Goal: Obtain resource: Download file/media

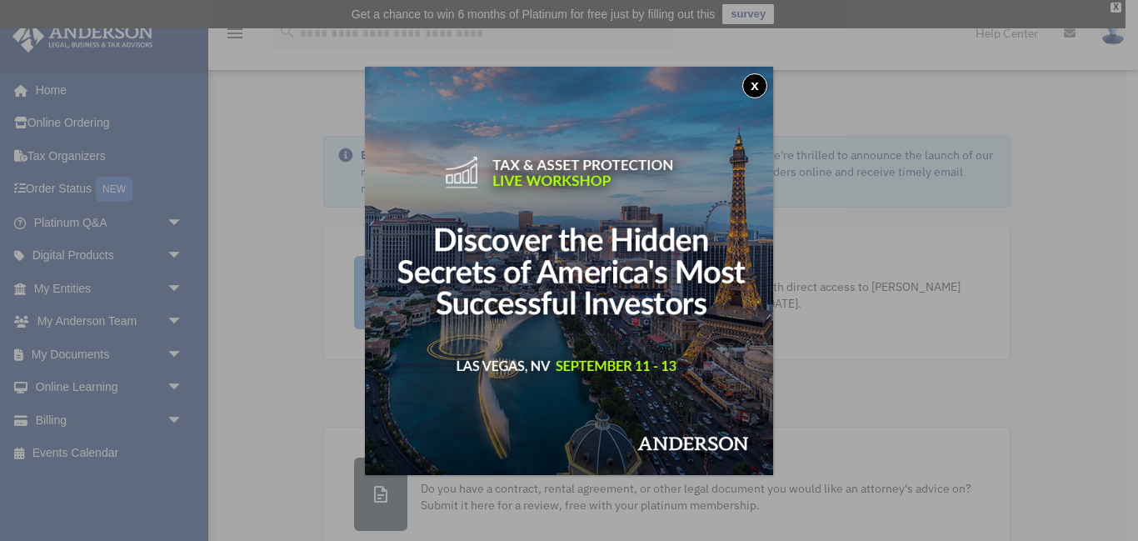
click at [750, 84] on button "x" at bounding box center [754, 85] width 25 height 25
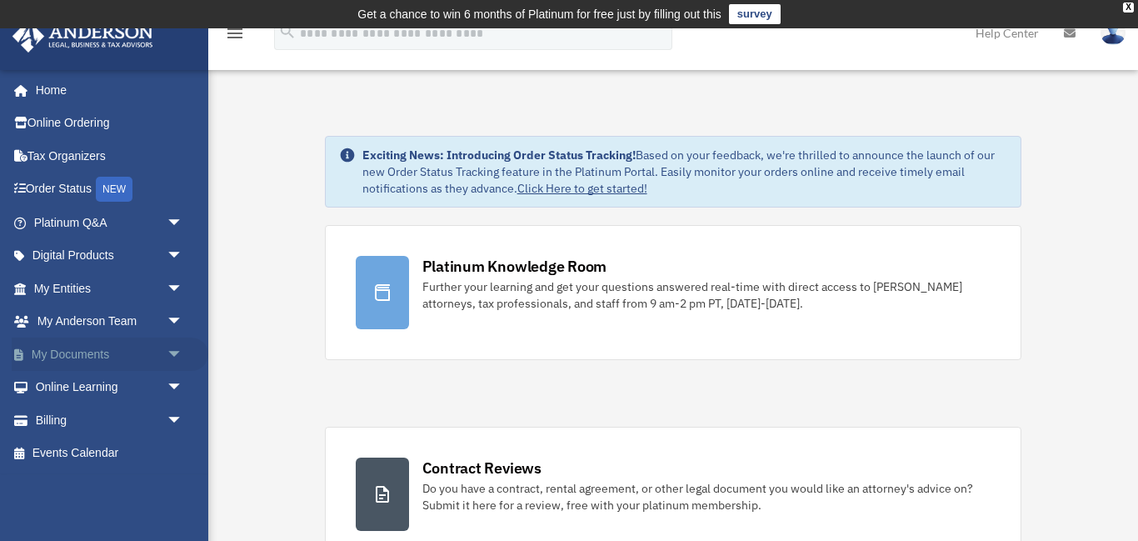
click at [182, 349] on span "arrow_drop_down" at bounding box center [183, 354] width 33 height 34
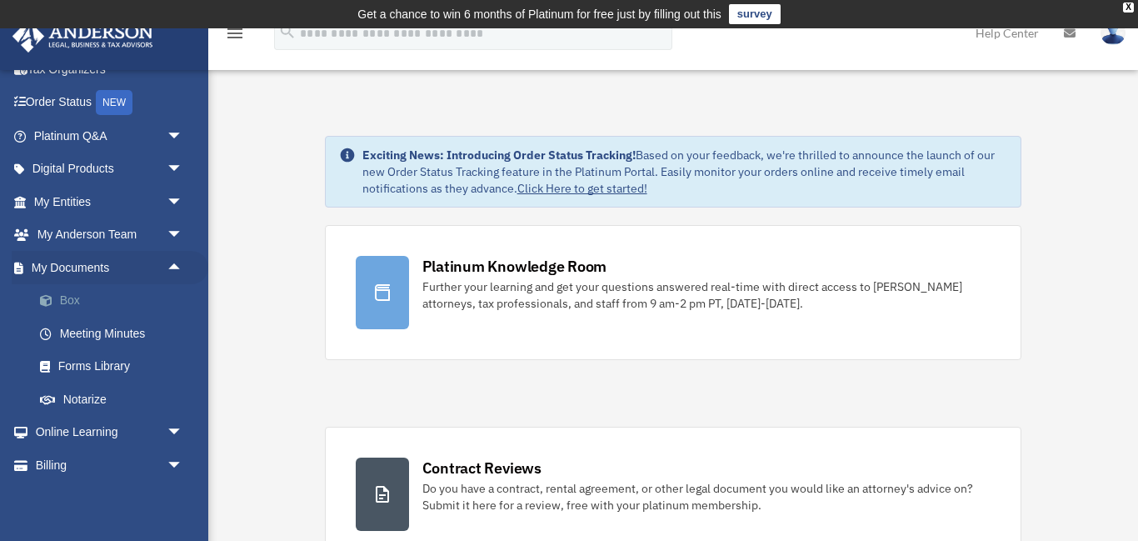
scroll to position [93, 0]
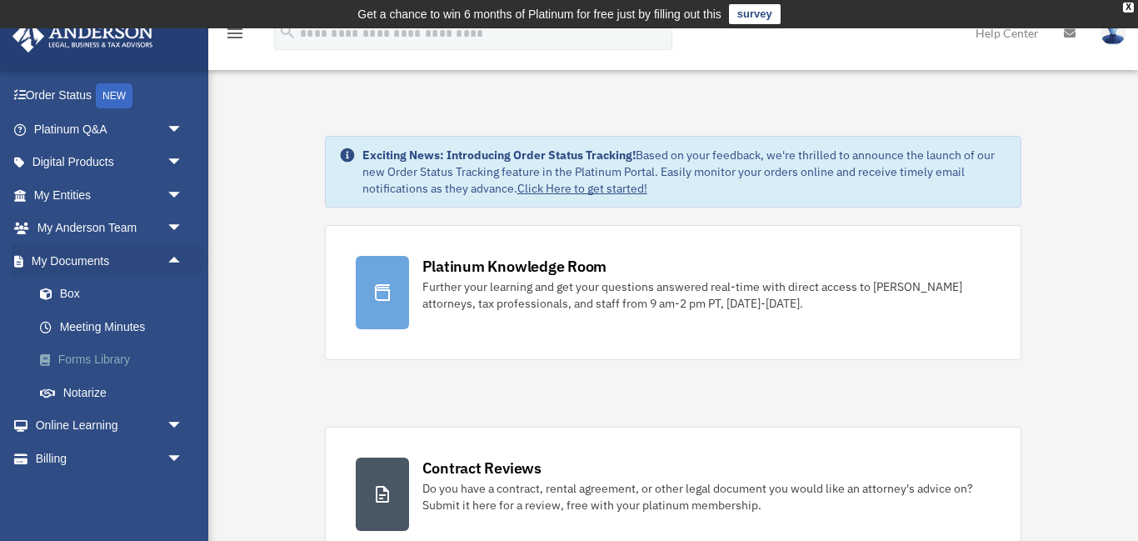
click at [97, 361] on link "Forms Library" at bounding box center [115, 359] width 185 height 33
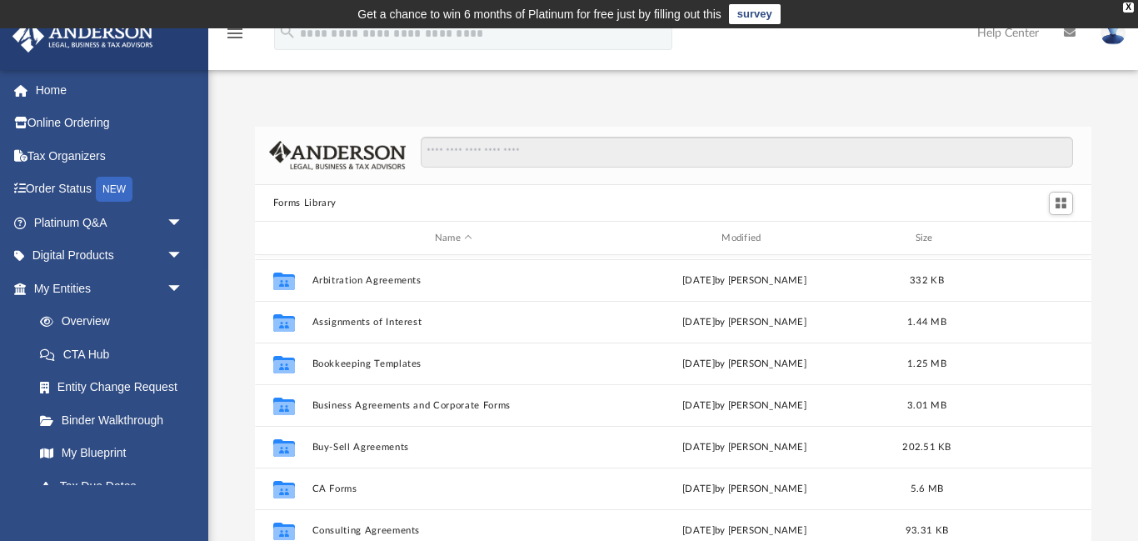
scroll to position [97, 0]
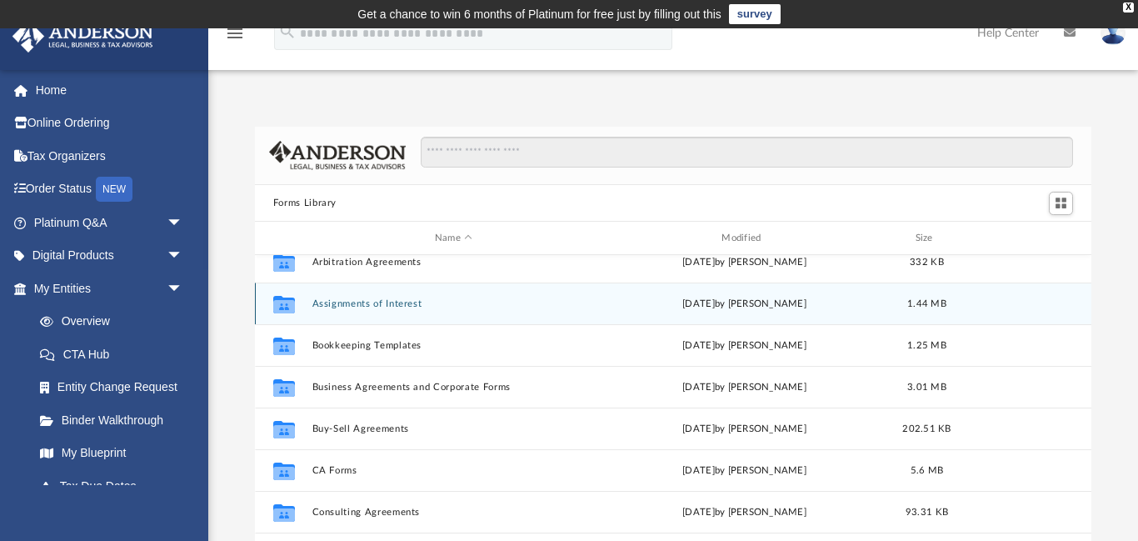
click at [355, 305] on button "Assignments of Interest" at bounding box center [453, 303] width 283 height 11
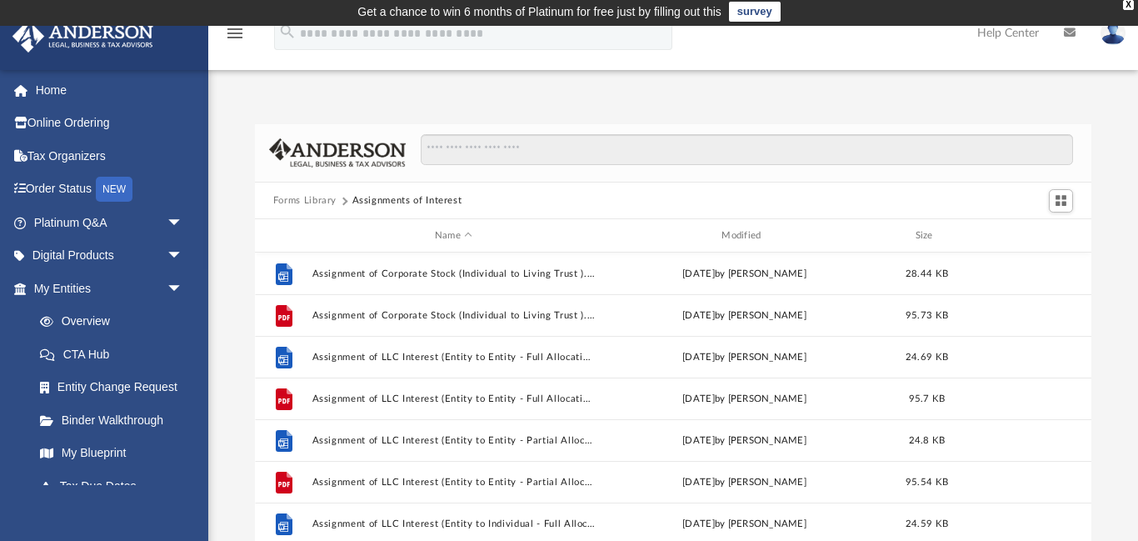
scroll to position [0, 0]
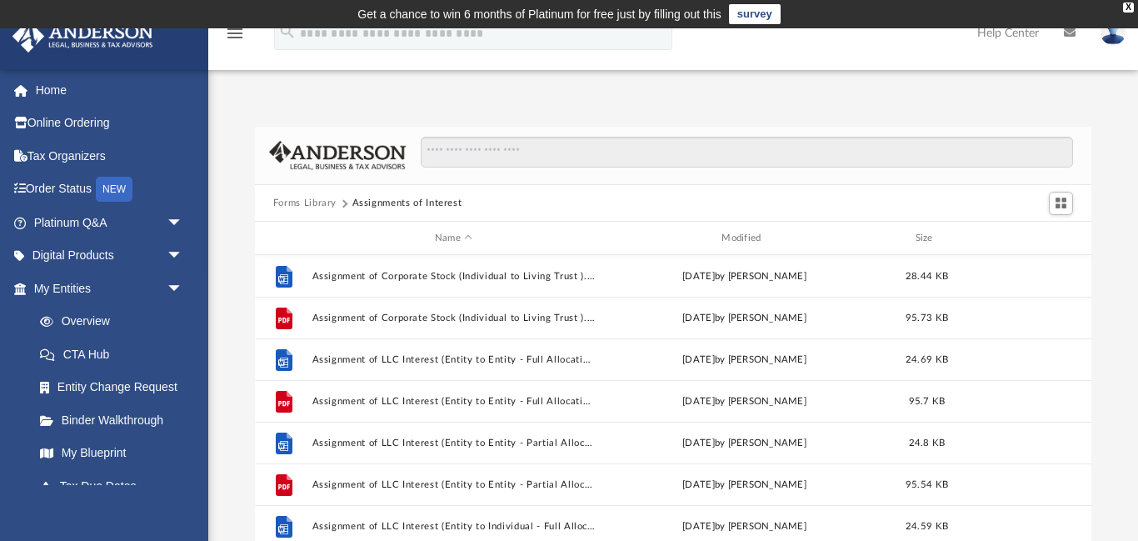
click at [314, 205] on button "Forms Library" at bounding box center [304, 203] width 63 height 15
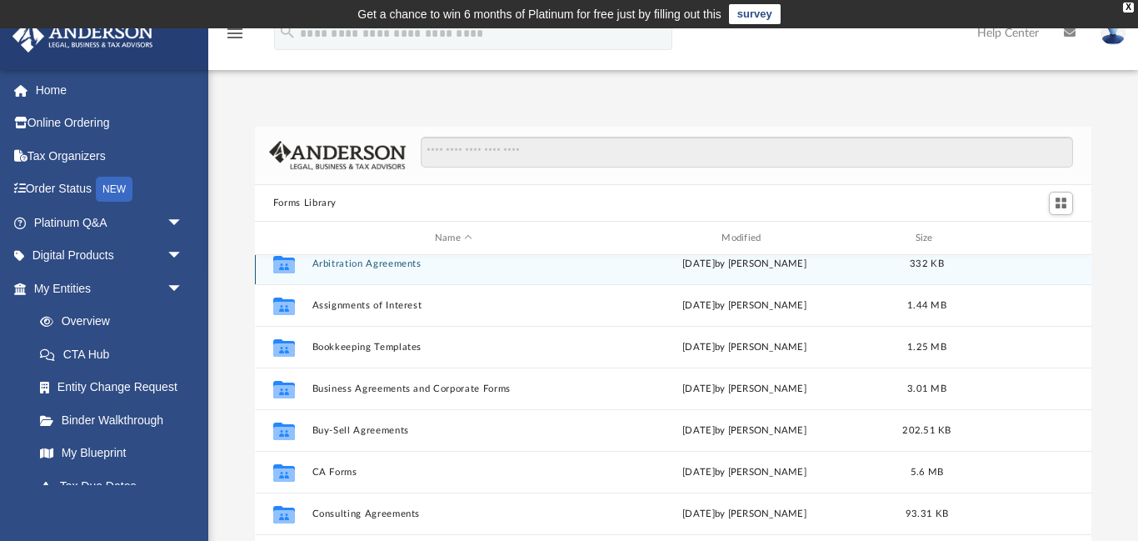
scroll to position [97, 0]
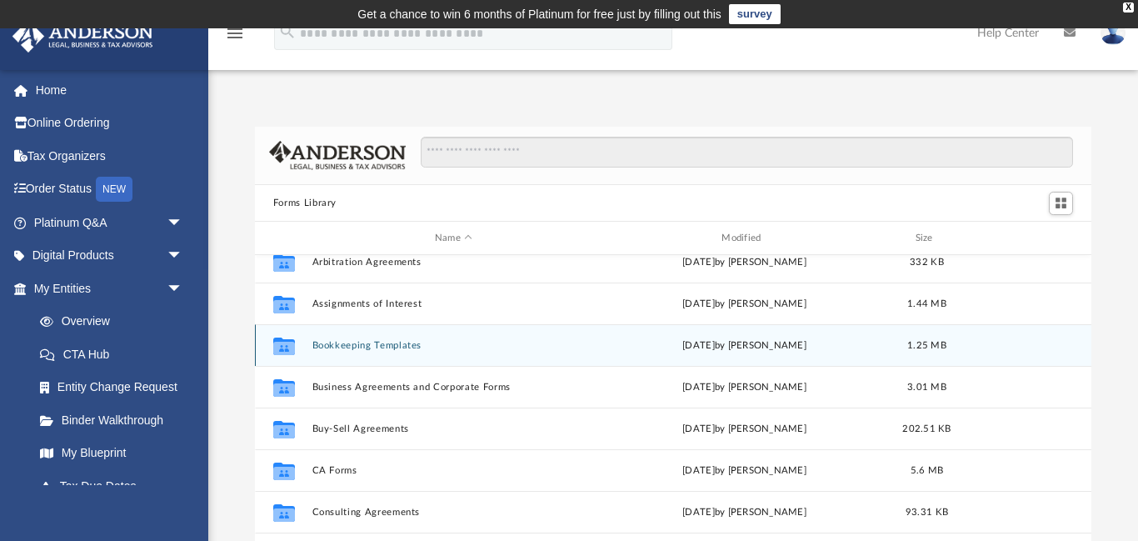
click at [393, 351] on button "Bookkeeping Templates" at bounding box center [453, 345] width 283 height 11
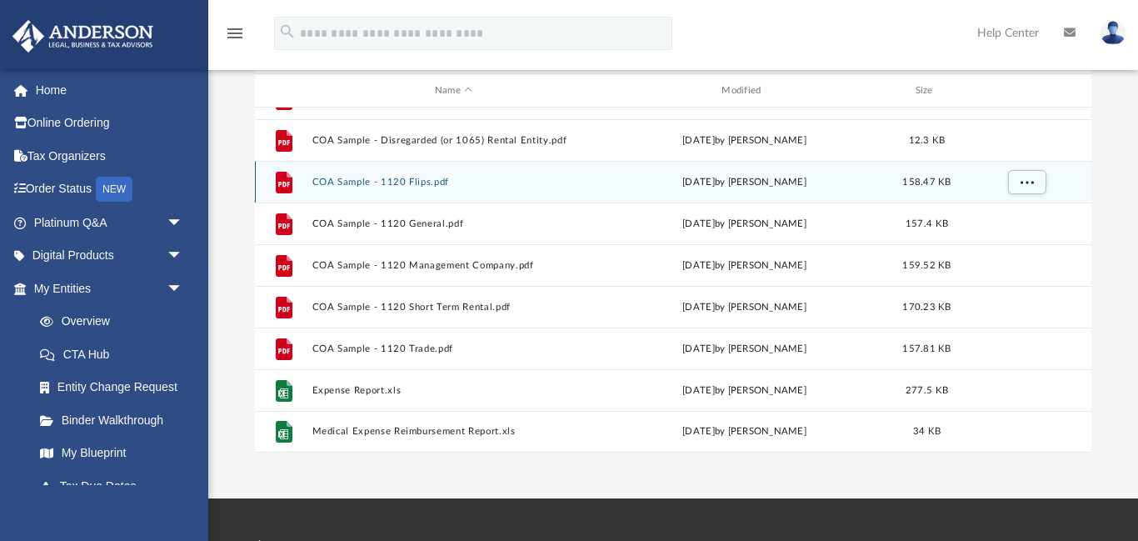
scroll to position [149, 0]
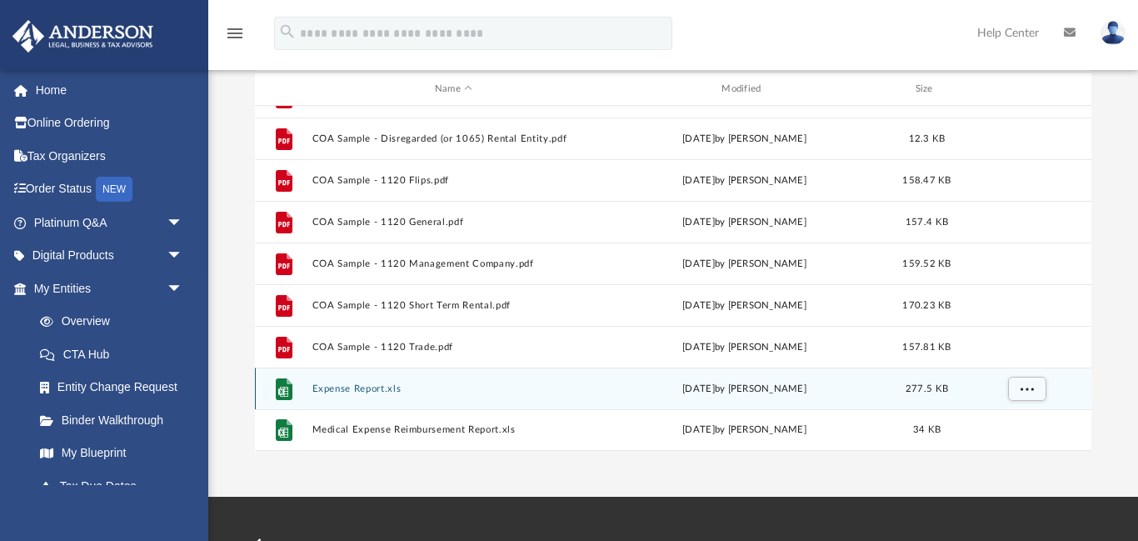
click at [343, 391] on button "Expense Report.xls" at bounding box center [453, 388] width 283 height 11
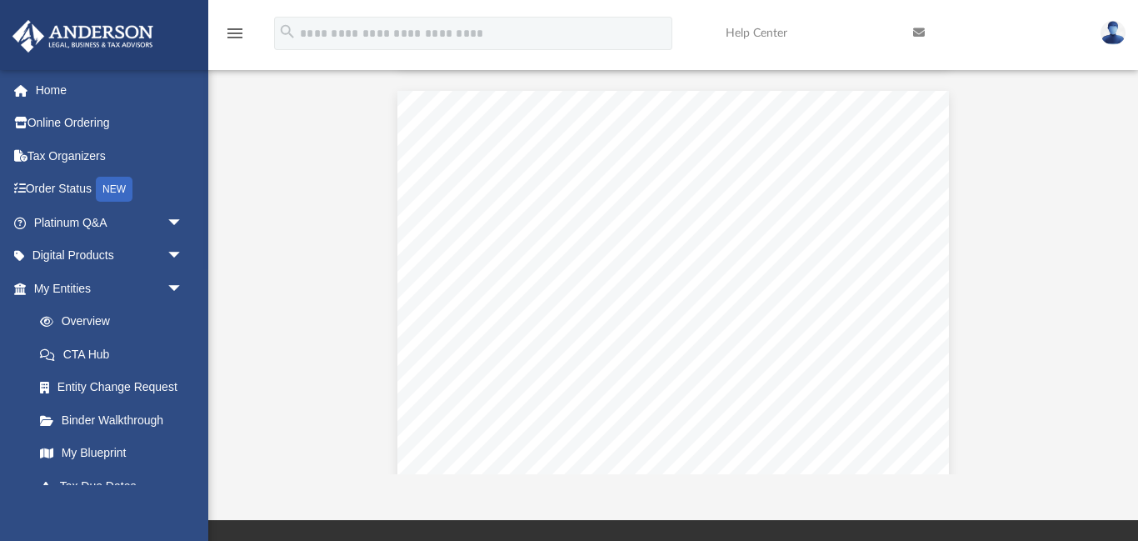
scroll to position [824, 0]
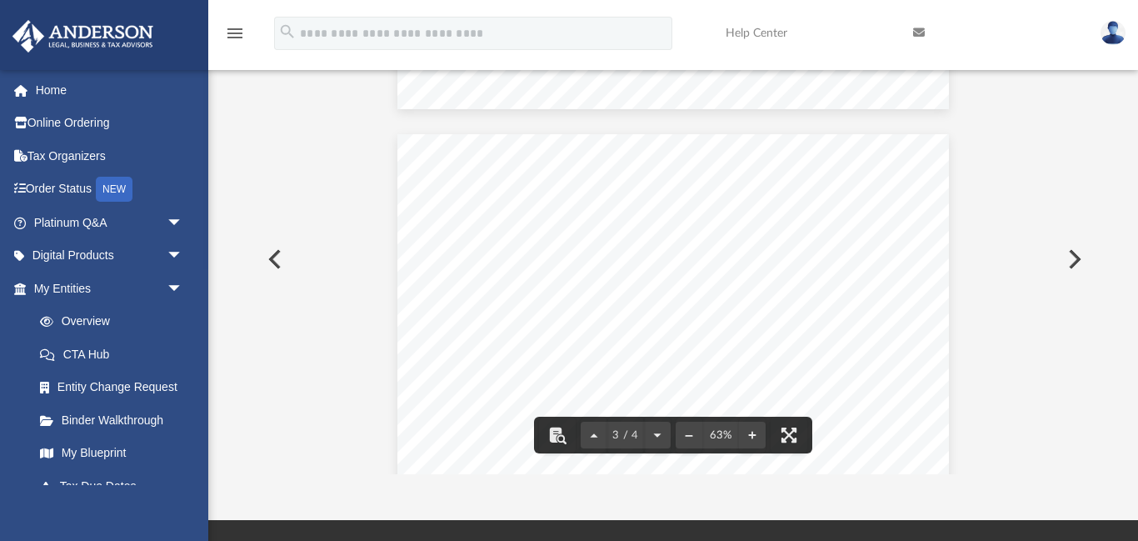
click at [662, 254] on div "Receipts" at bounding box center [672, 347] width 551 height 426
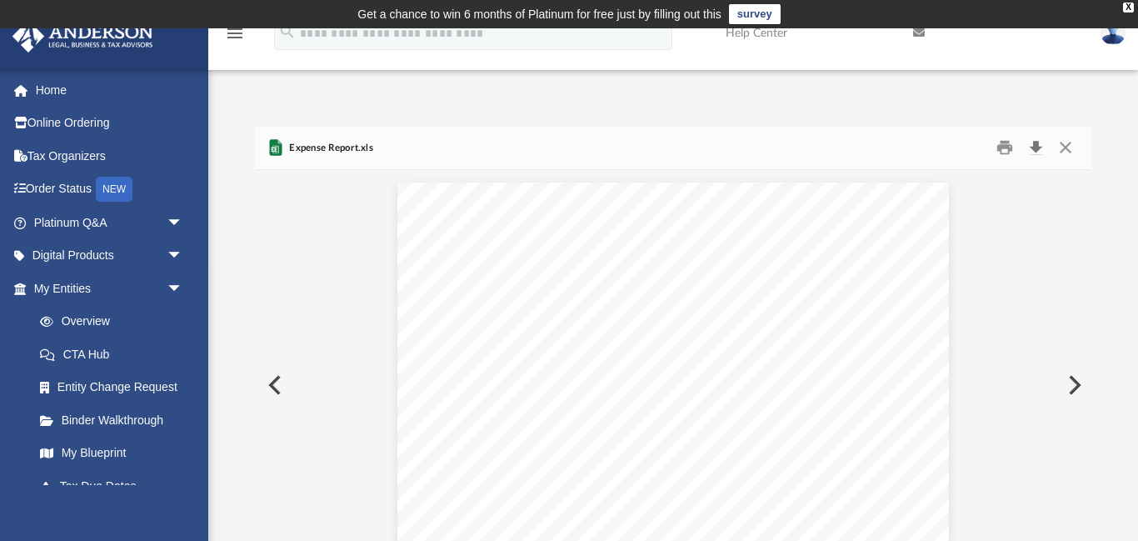
click at [1029, 147] on button "Download" at bounding box center [1035, 148] width 30 height 26
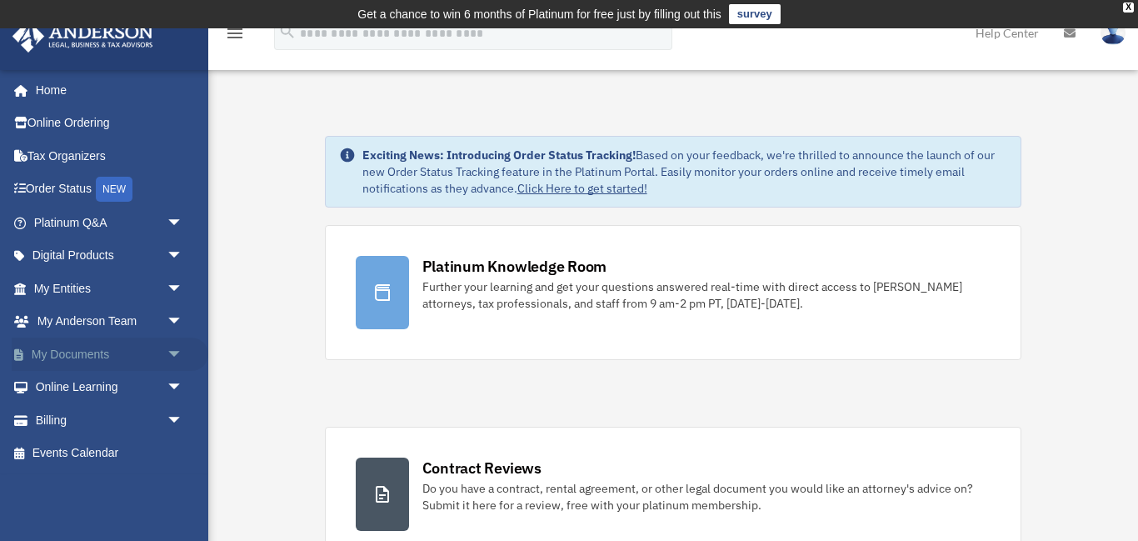
click at [174, 360] on span "arrow_drop_down" at bounding box center [183, 354] width 33 height 34
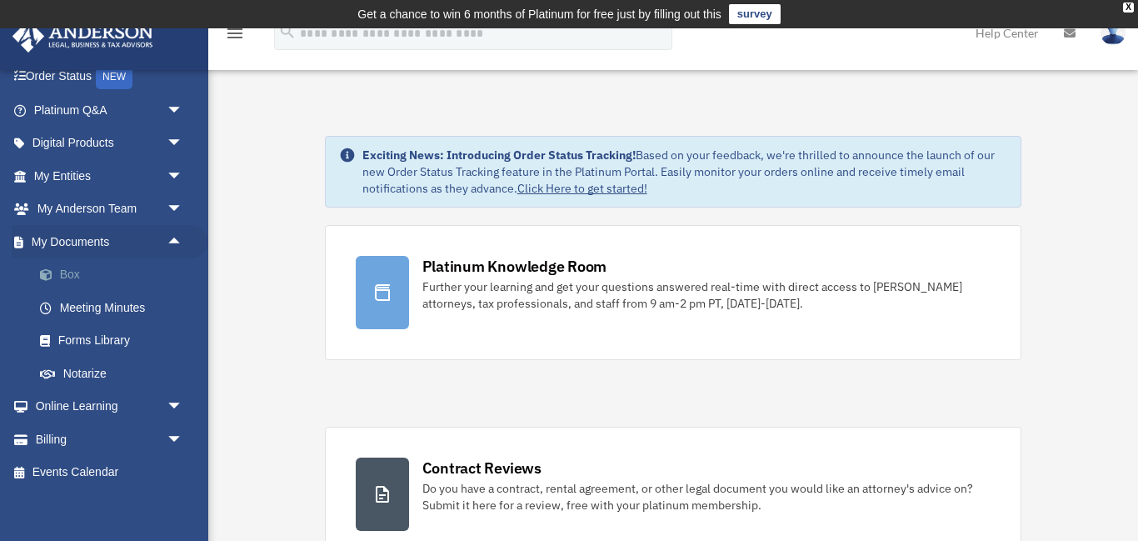
scroll to position [120, 0]
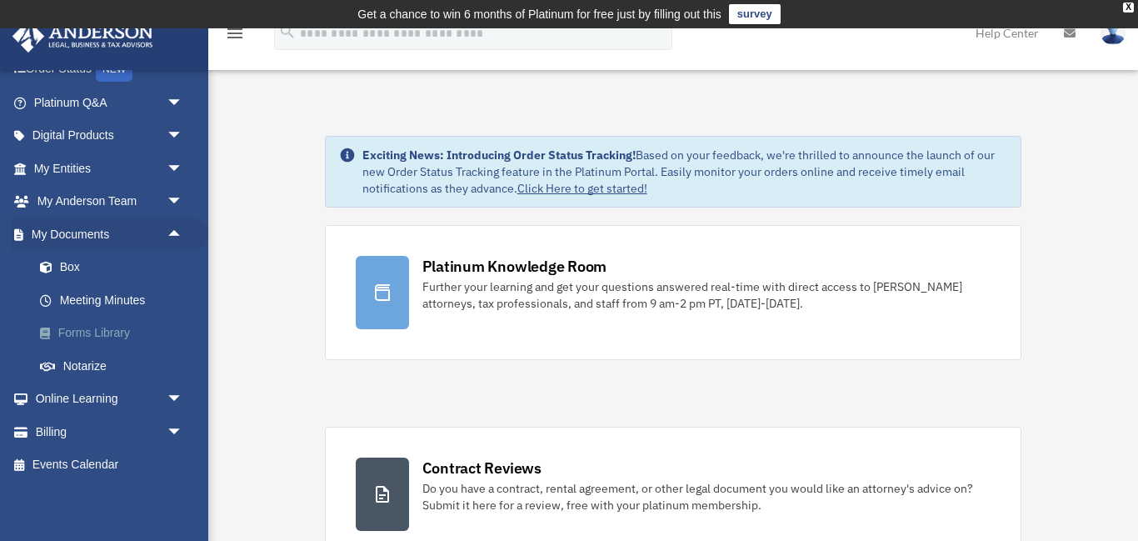
click at [99, 338] on link "Forms Library" at bounding box center [115, 333] width 185 height 33
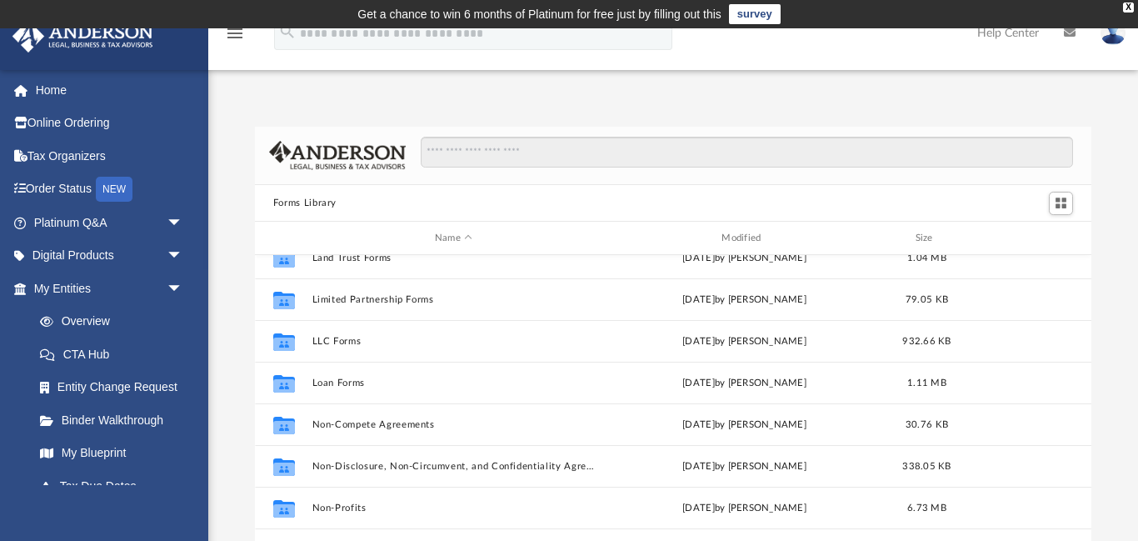
scroll to position [733, 0]
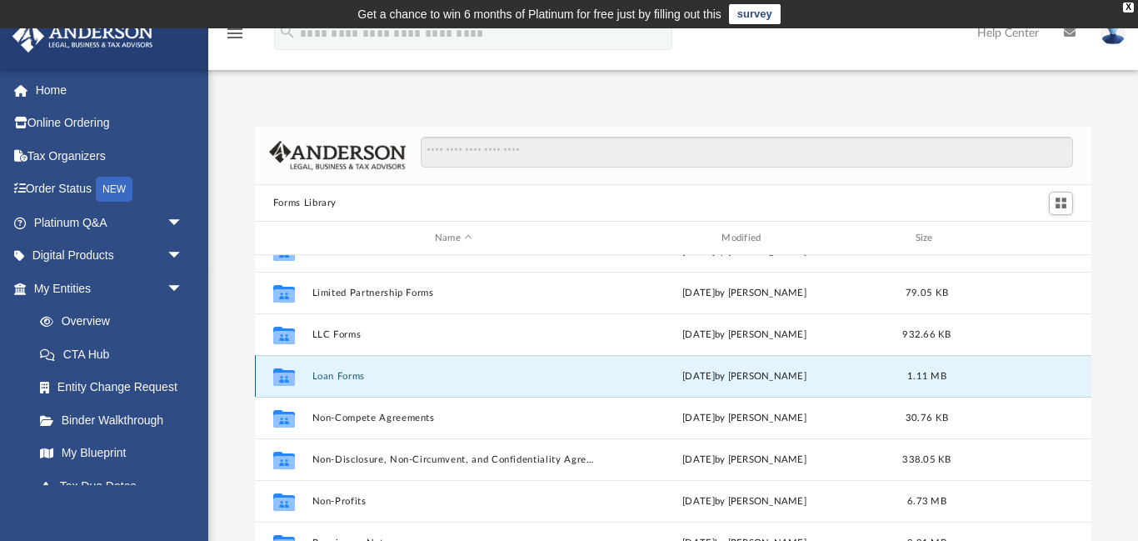
click at [364, 376] on button "Loan Forms" at bounding box center [453, 376] width 283 height 11
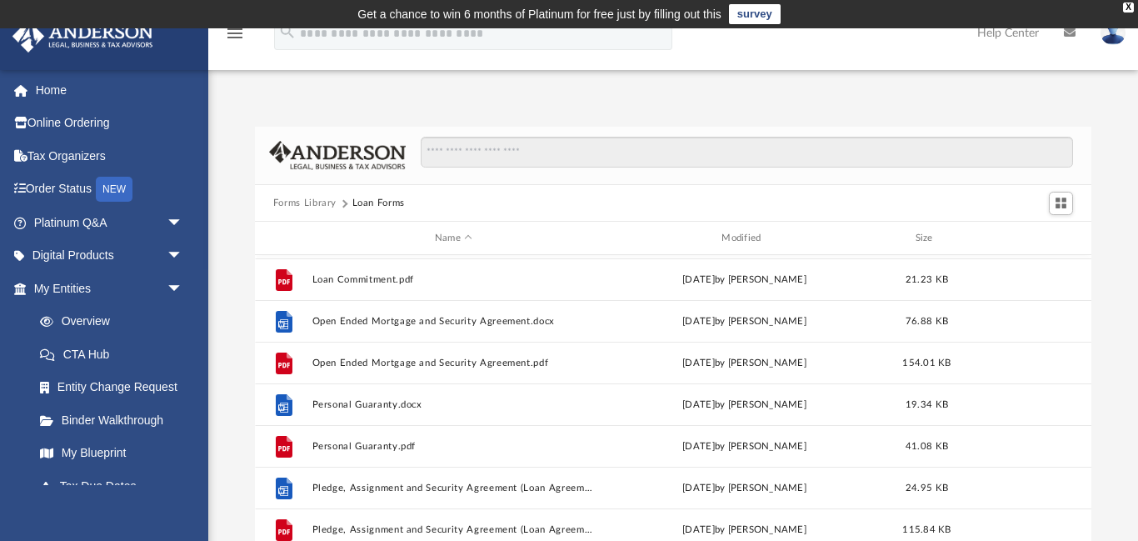
scroll to position [186, 0]
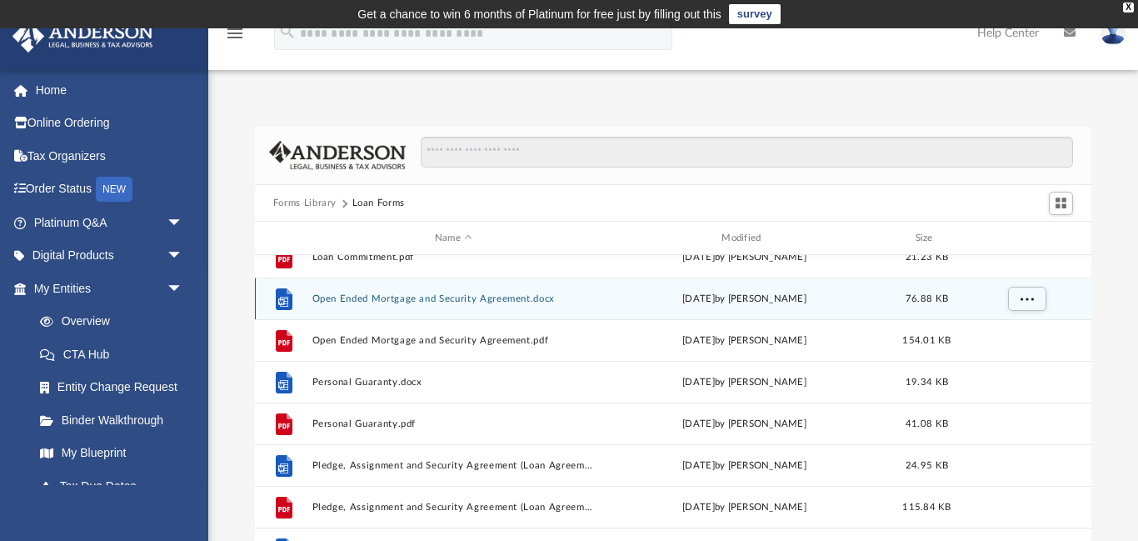
click at [617, 308] on div "File Open Ended Mortgage and Security Agreement.docx [DATE] by [PERSON_NAME] 76…" at bounding box center [673, 298] width 836 height 42
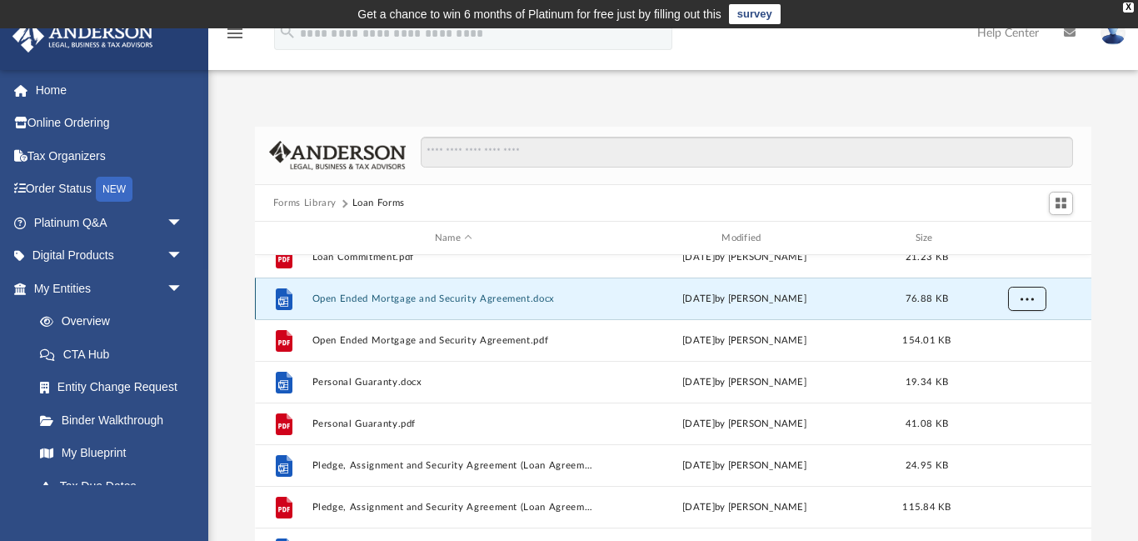
click at [1015, 300] on button "More options" at bounding box center [1026, 299] width 38 height 25
click at [1008, 332] on li "Preview" at bounding box center [1011, 332] width 48 height 17
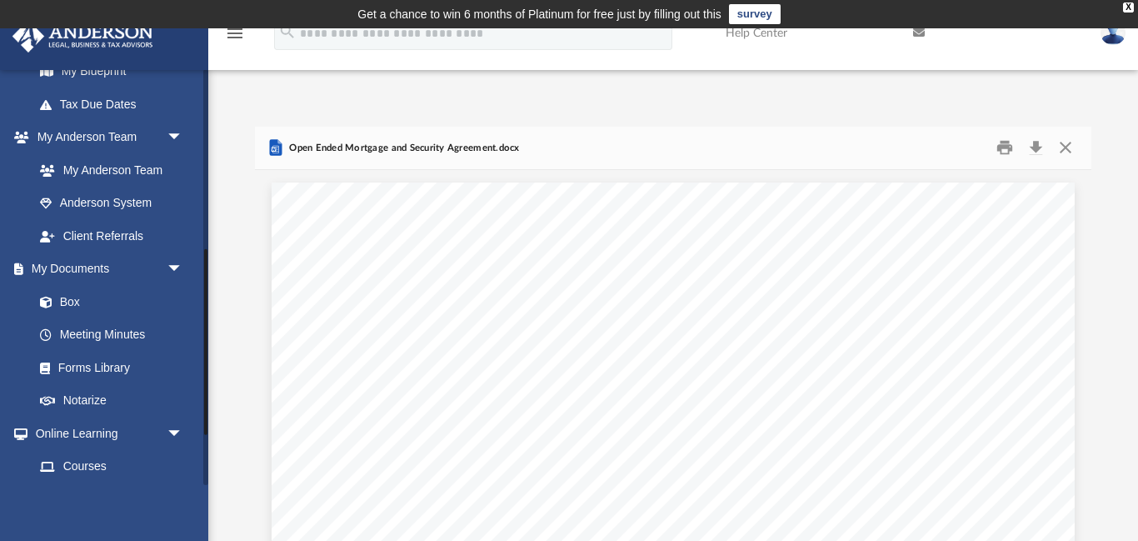
scroll to position [402, 0]
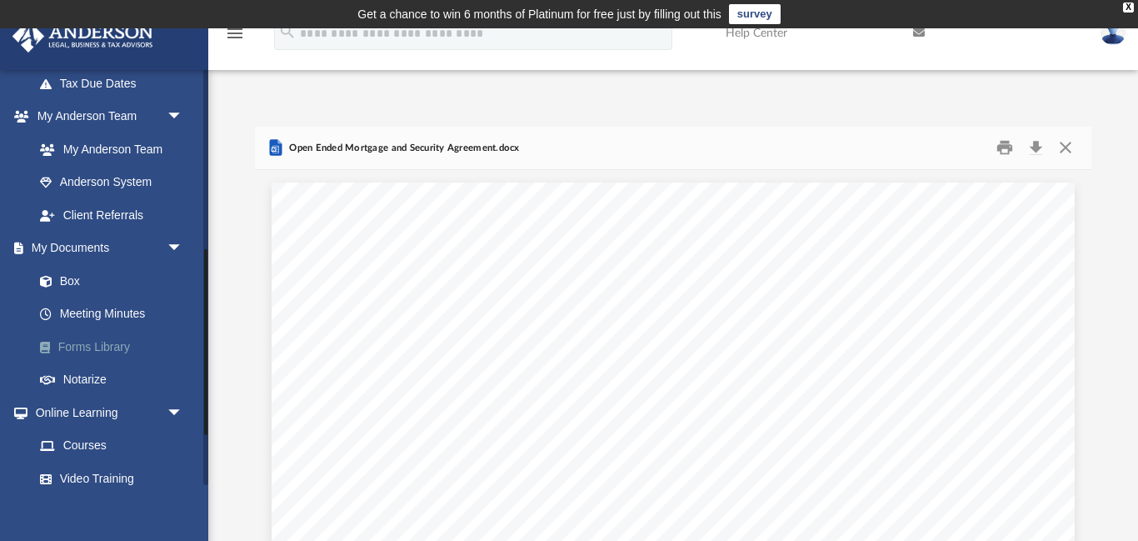
click at [98, 351] on link "Forms Library" at bounding box center [115, 346] width 185 height 33
click at [120, 345] on link "Forms Library" at bounding box center [115, 346] width 185 height 33
click at [49, 347] on span at bounding box center [53, 348] width 9 height 12
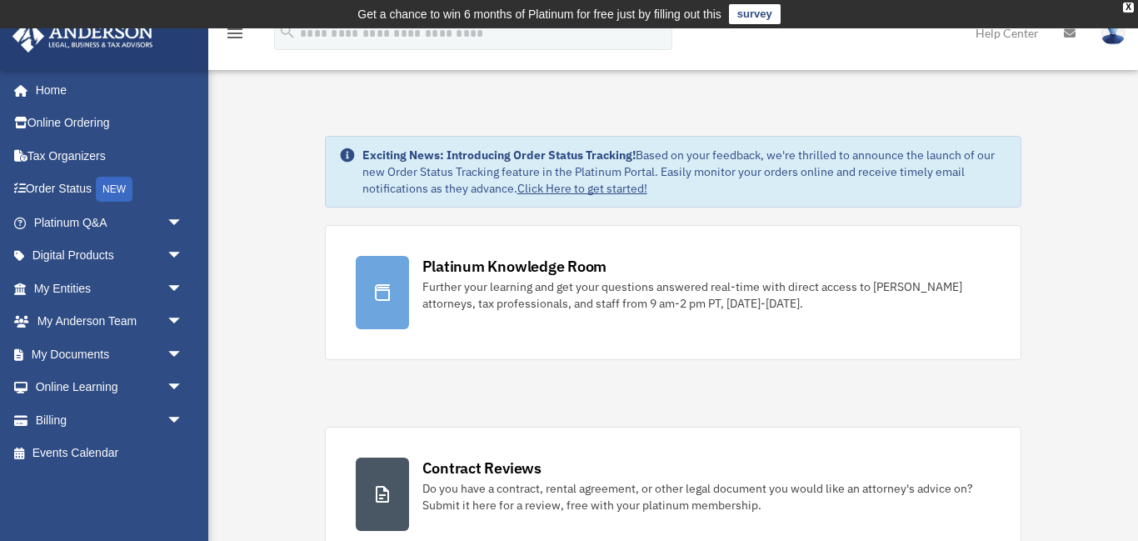
scroll to position [25, 0]
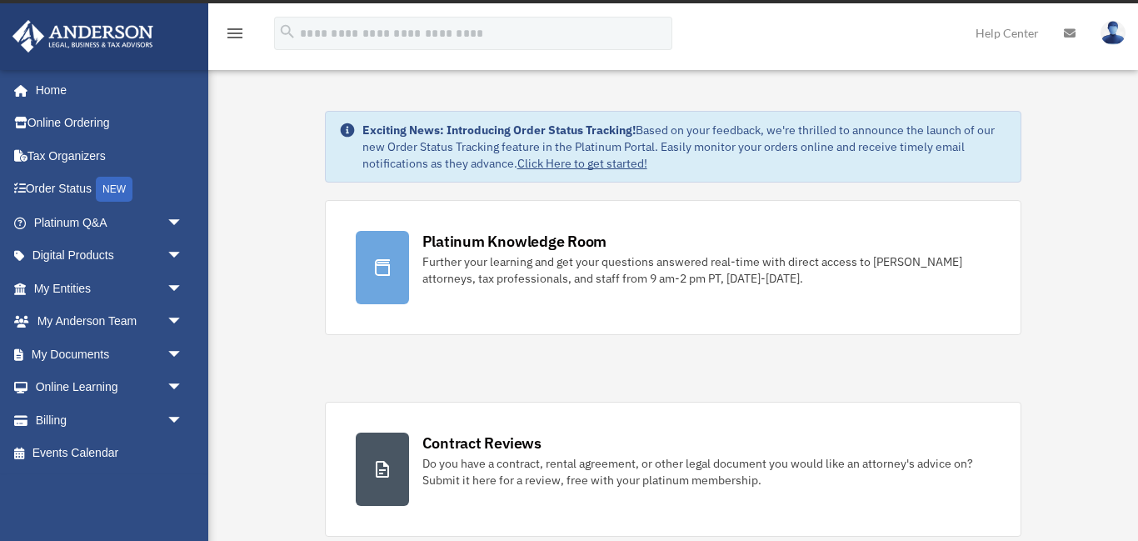
click at [87, 354] on link "My Documents arrow_drop_down" at bounding box center [110, 353] width 197 height 33
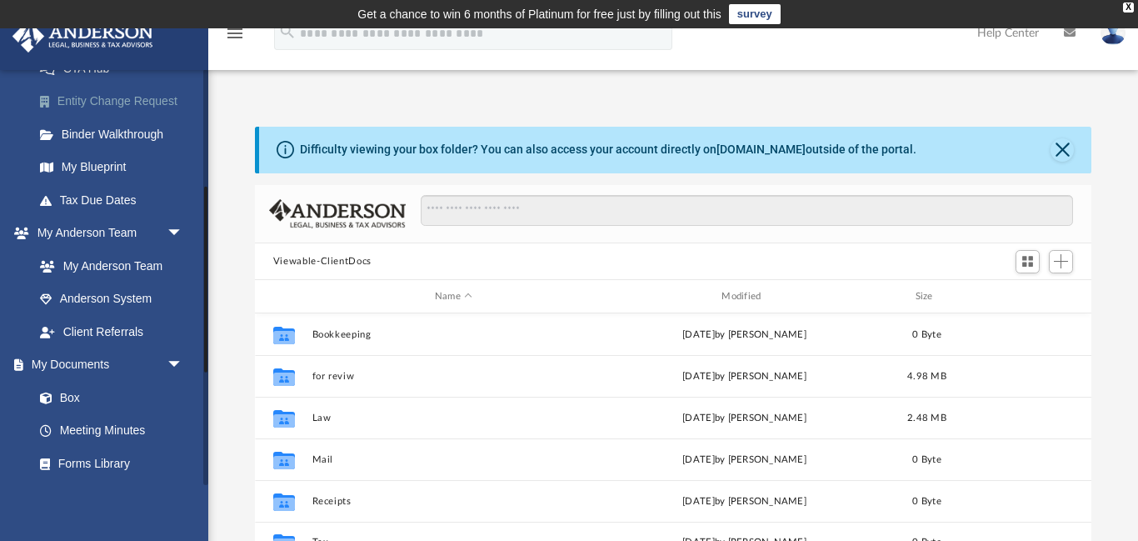
scroll to position [379, 837]
click at [104, 463] on link "Forms Library" at bounding box center [115, 463] width 185 height 33
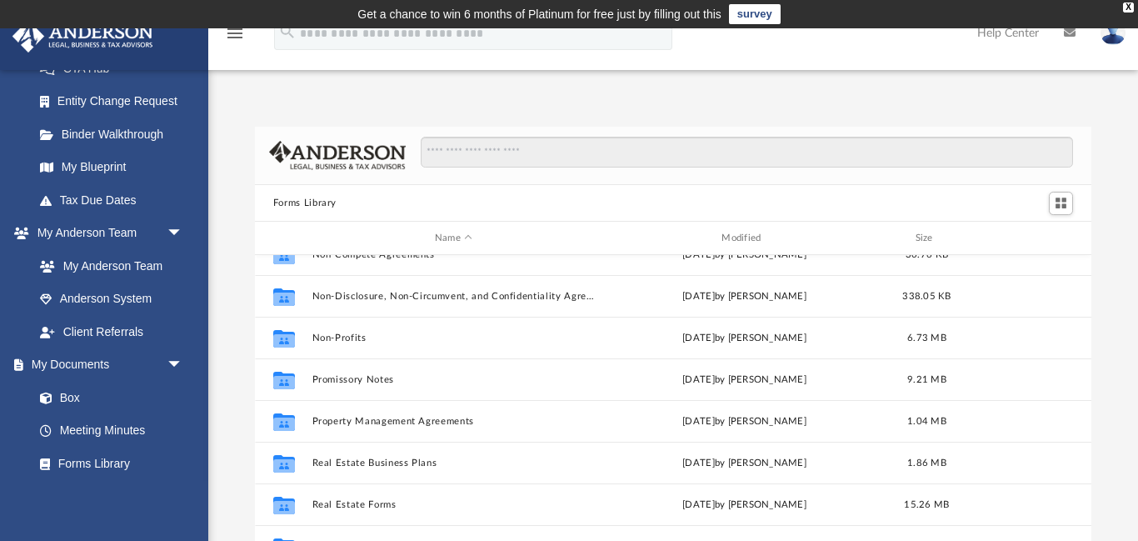
scroll to position [905, 0]
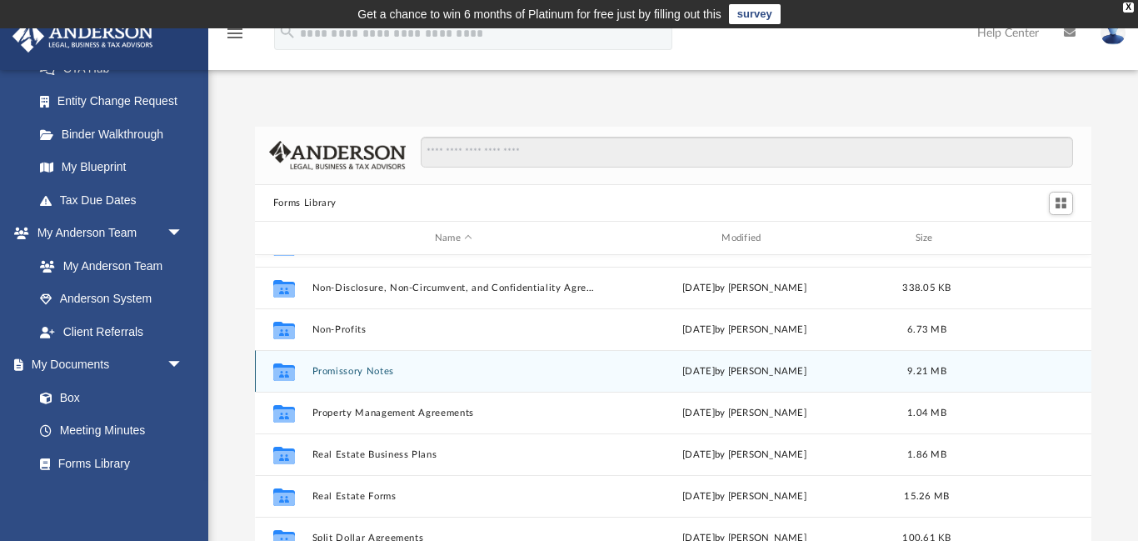
click at [348, 376] on button "Promissory Notes" at bounding box center [453, 371] width 283 height 11
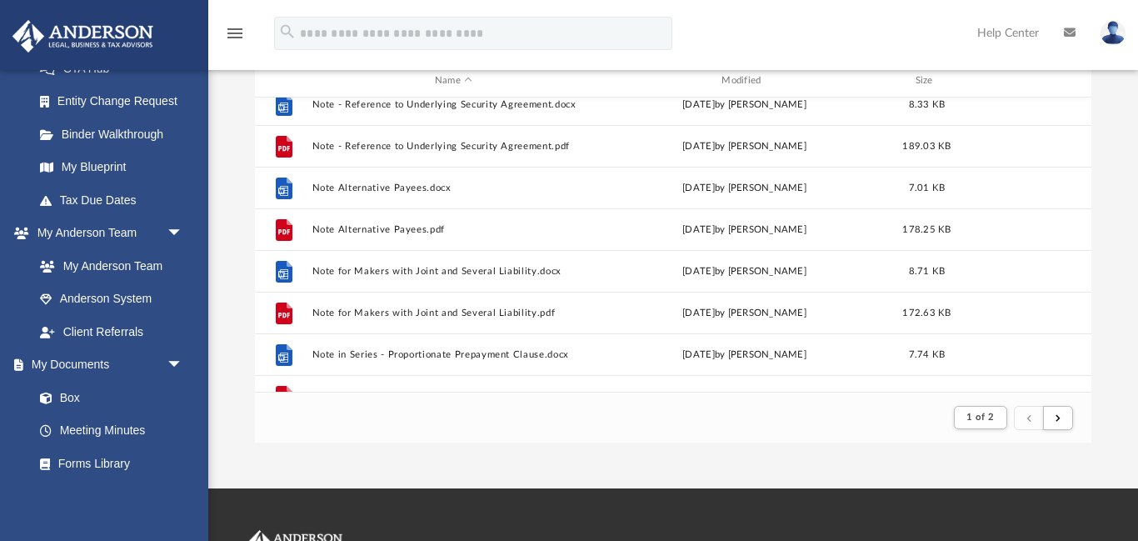
scroll to position [1789, 0]
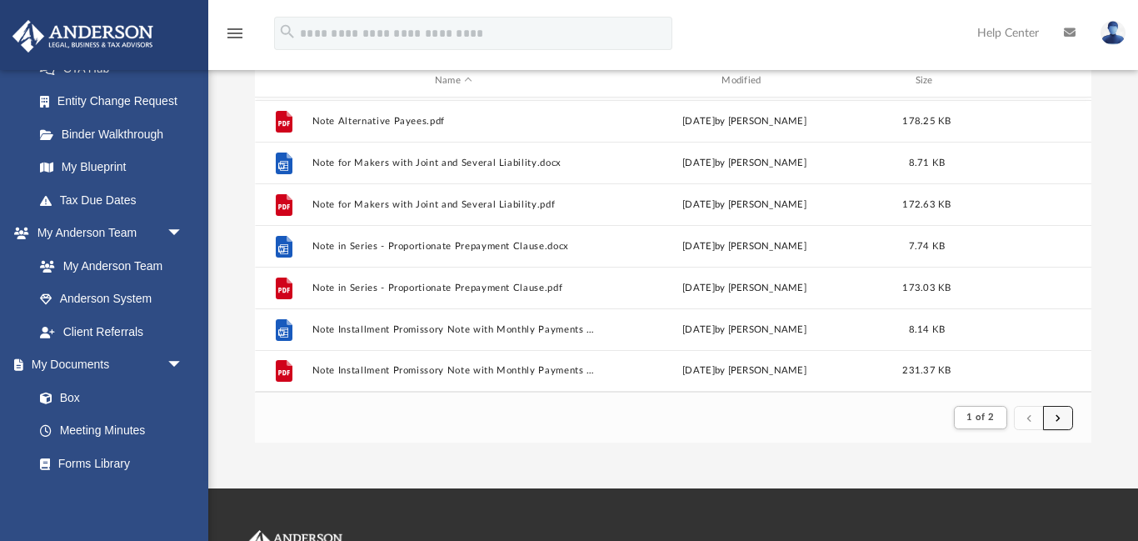
click at [1058, 425] on button "submit" at bounding box center [1058, 418] width 30 height 24
click at [1060, 418] on span "submit" at bounding box center [1057, 416] width 5 height 9
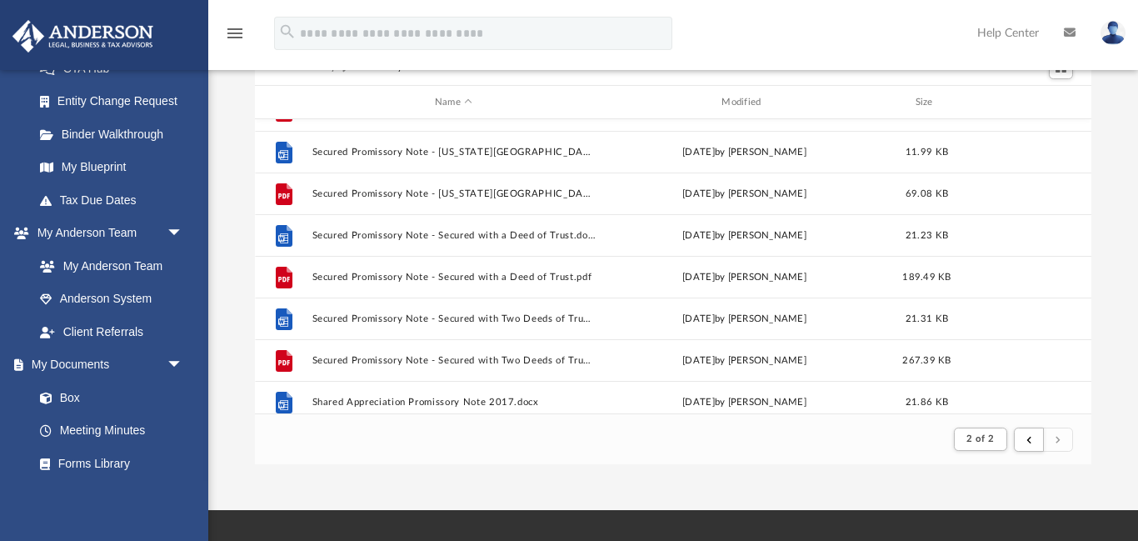
scroll to position [1067, 0]
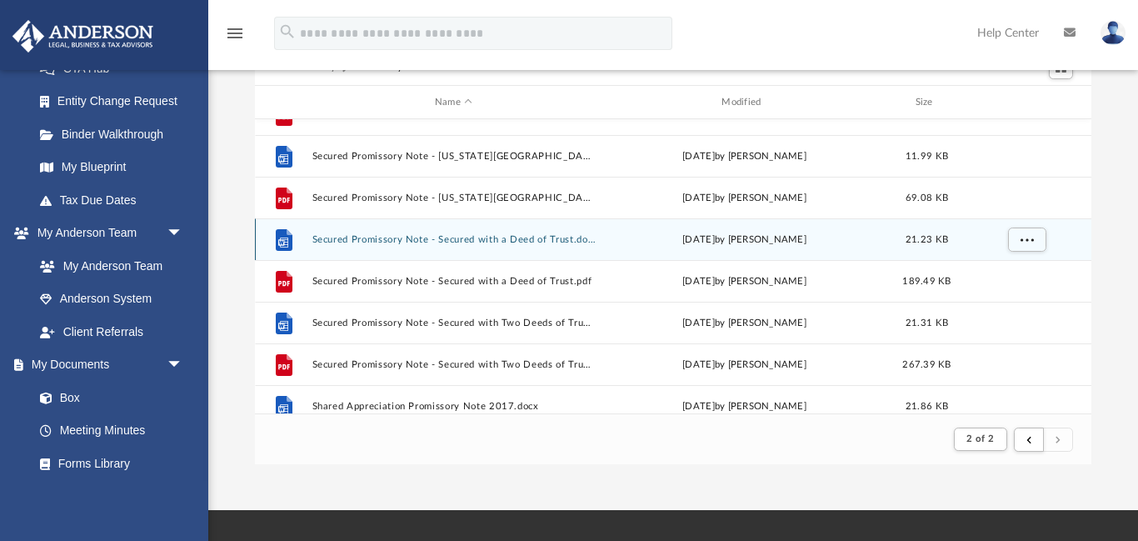
click at [492, 244] on button "Secured Promissory Note - Secured with a Deed of Trust.docx" at bounding box center [453, 239] width 283 height 11
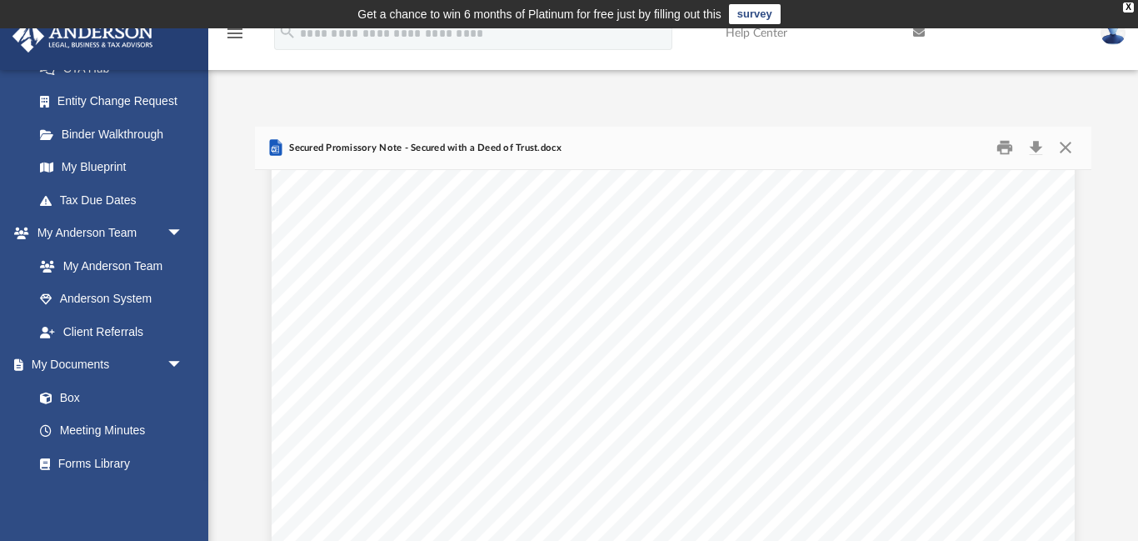
scroll to position [0, 0]
click at [1076, 387] on button "Preview" at bounding box center [1073, 385] width 37 height 47
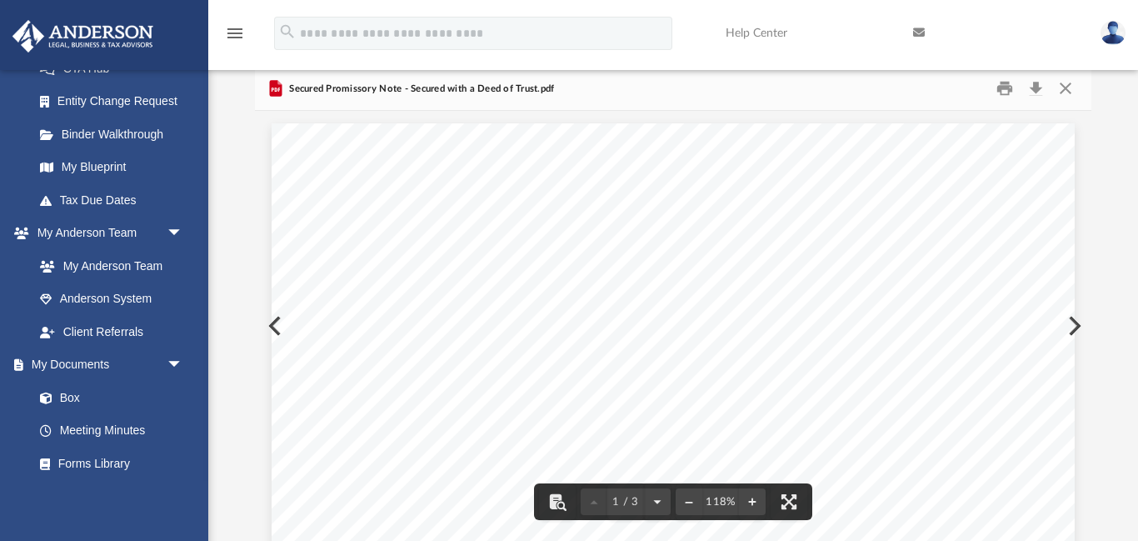
click at [1076, 329] on button "Preview" at bounding box center [1073, 325] width 37 height 47
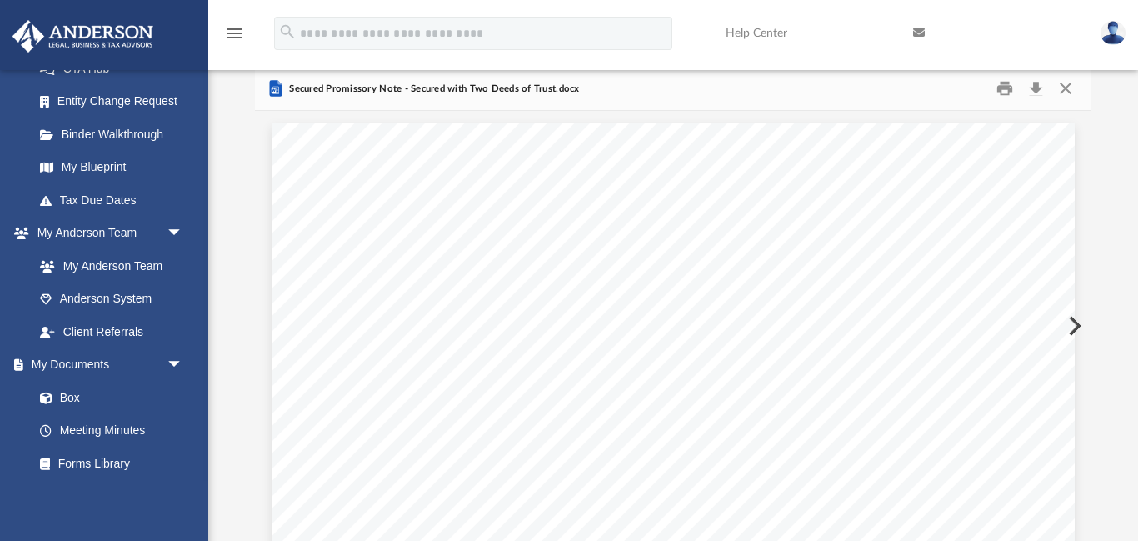
click at [1076, 329] on button "Preview" at bounding box center [1073, 325] width 37 height 47
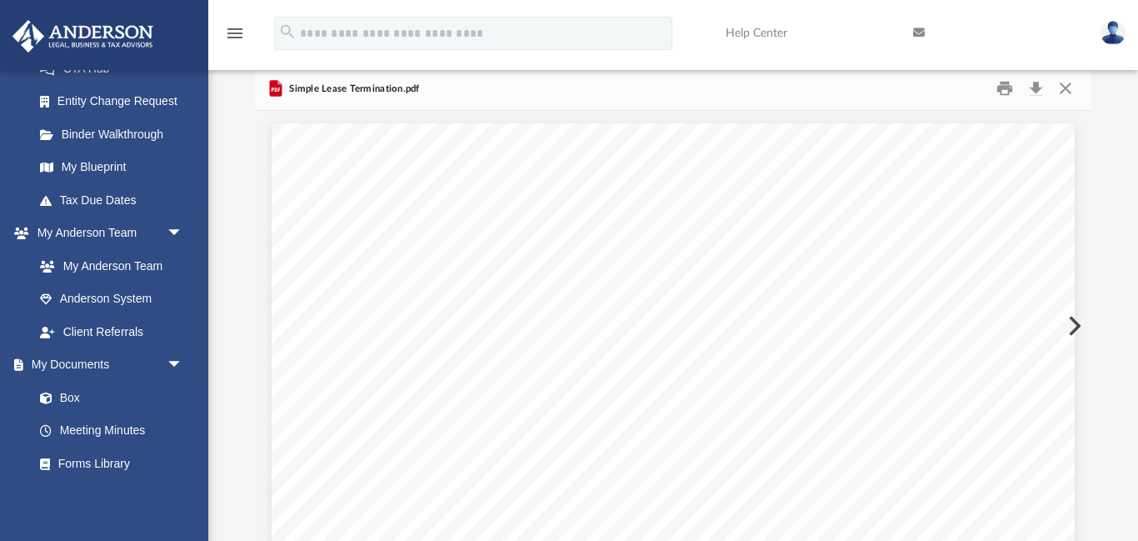
click at [1076, 329] on button "Preview" at bounding box center [1073, 325] width 37 height 47
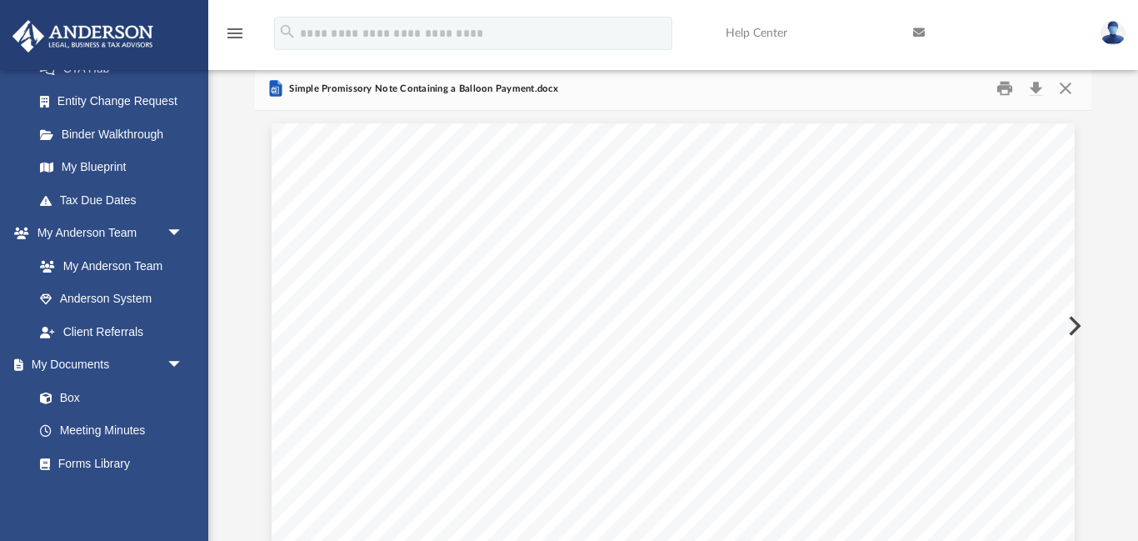
click at [1076, 329] on button "Preview" at bounding box center [1073, 325] width 37 height 47
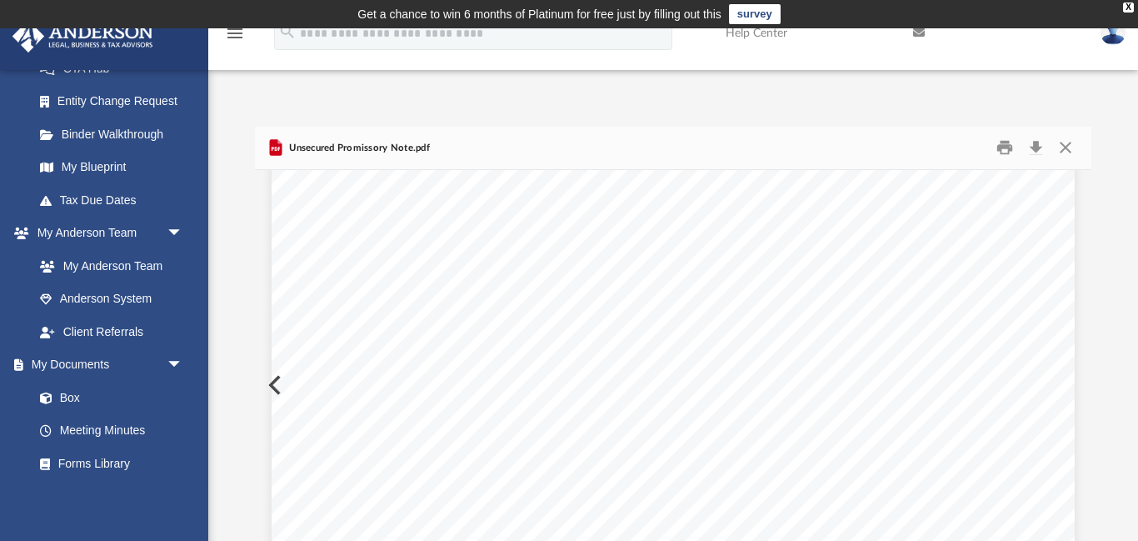
scroll to position [2612, 0]
click at [81, 461] on link "Forms Library" at bounding box center [115, 463] width 185 height 33
click at [92, 465] on link "Forms Library" at bounding box center [115, 463] width 185 height 33
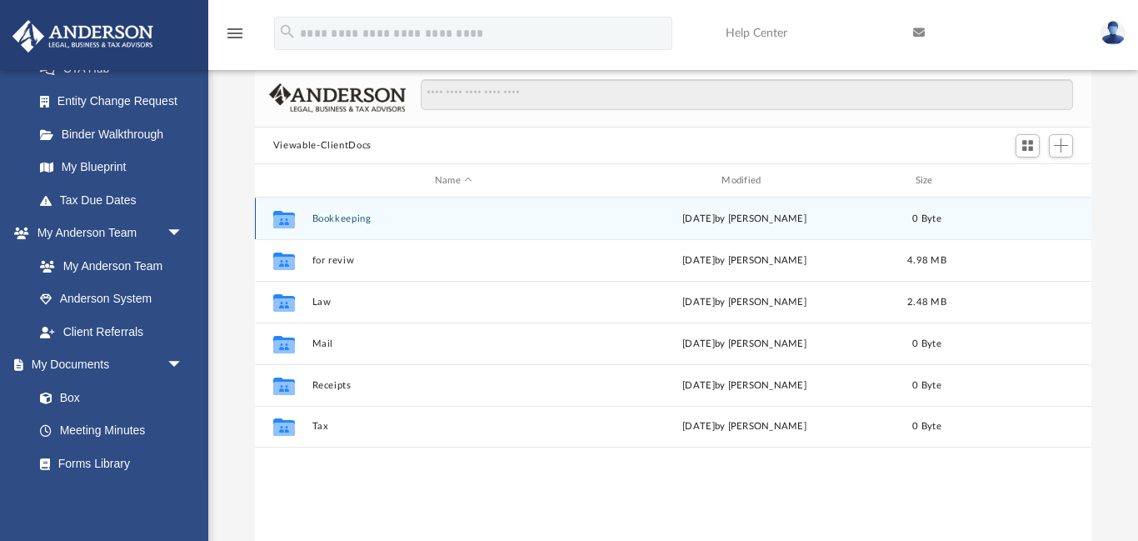
scroll to position [107, 0]
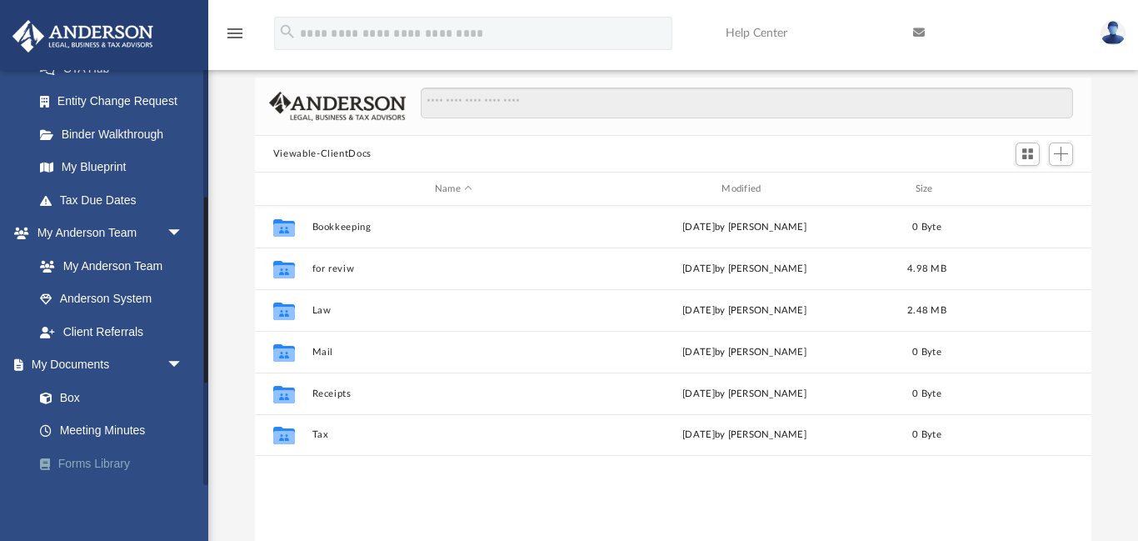
click at [78, 464] on link "Forms Library" at bounding box center [115, 463] width 185 height 33
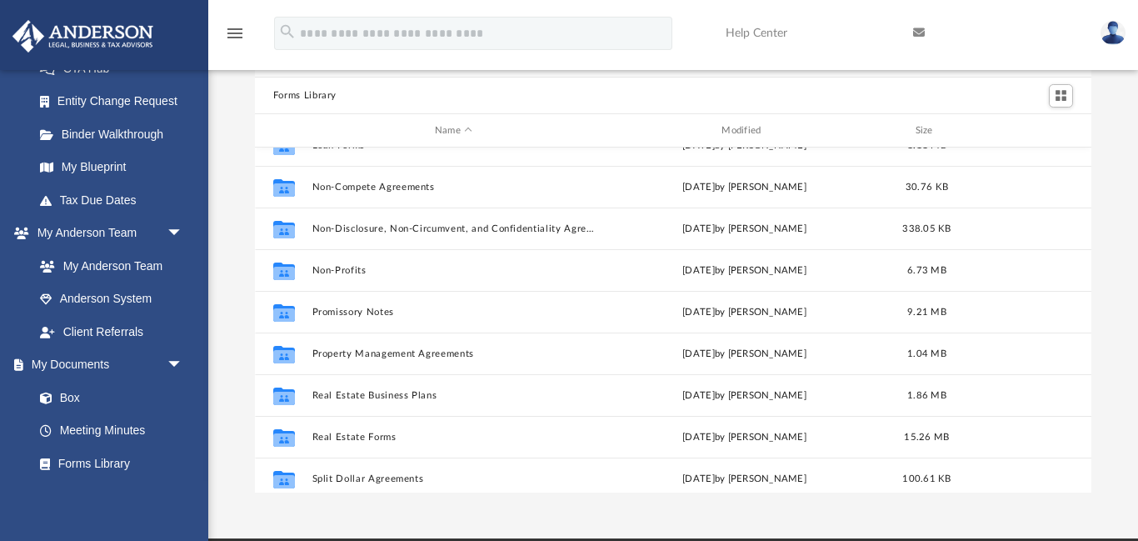
scroll to position [905, 0]
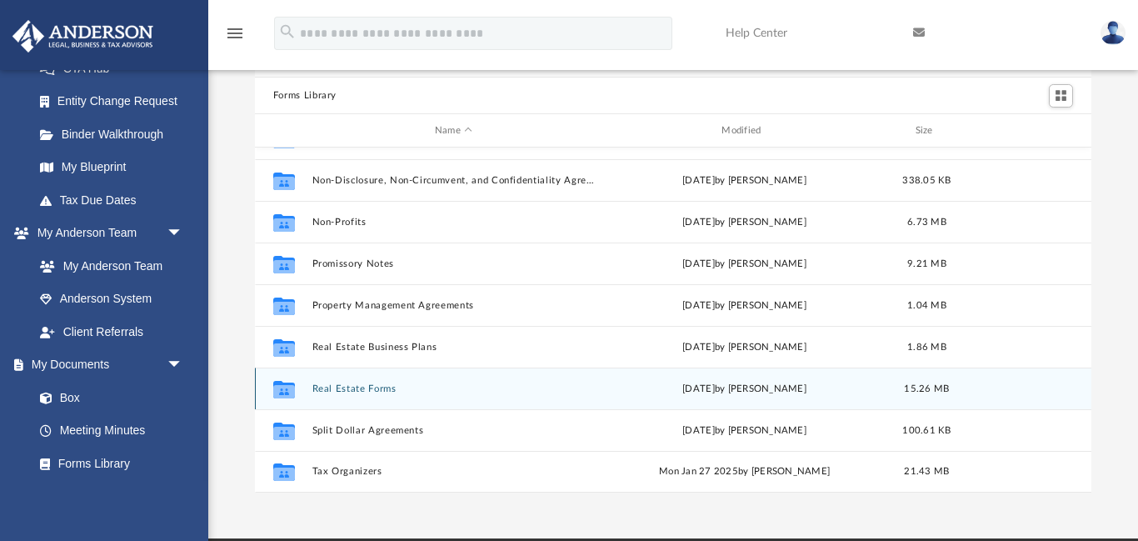
click at [358, 388] on button "Real Estate Forms" at bounding box center [453, 388] width 283 height 11
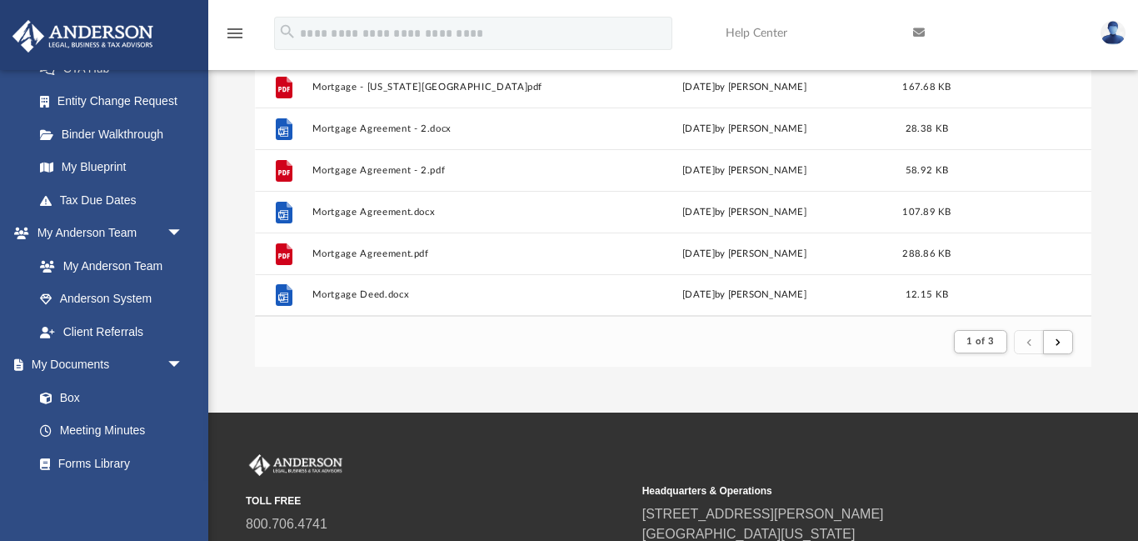
scroll to position [235, 0]
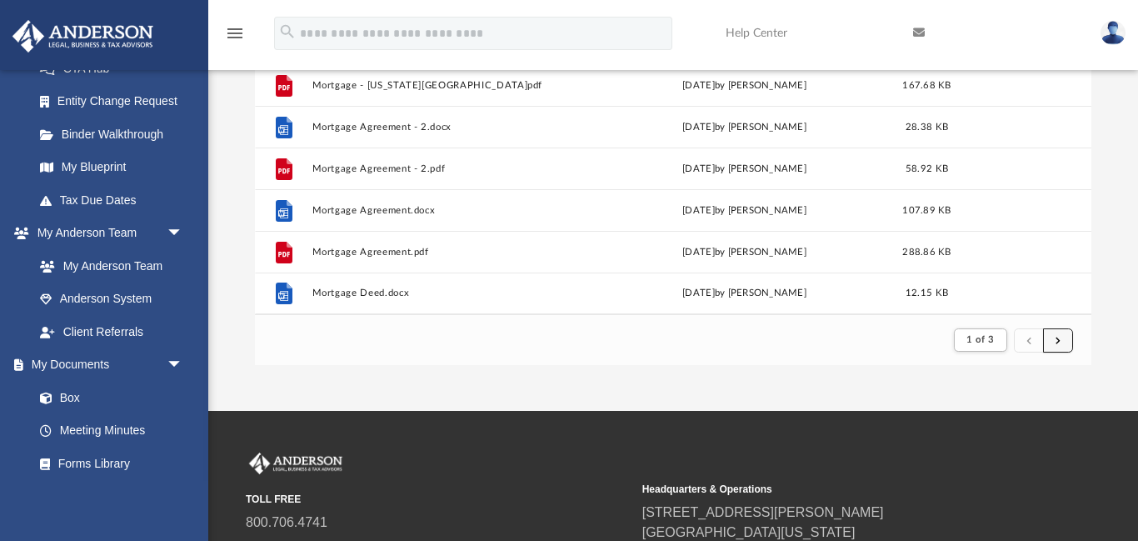
click at [1060, 341] on span "submit" at bounding box center [1057, 339] width 5 height 9
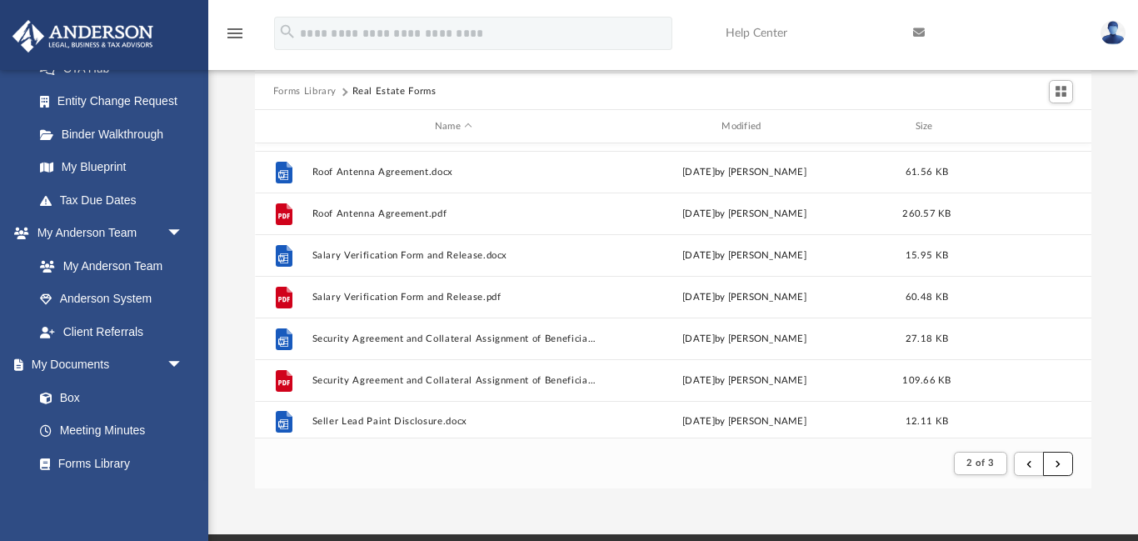
scroll to position [1789, 0]
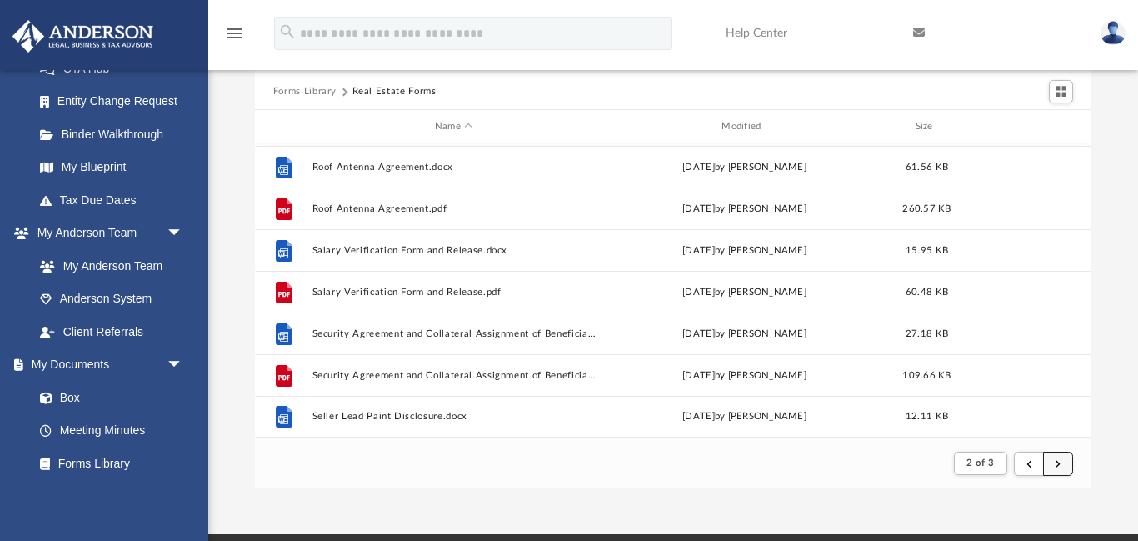
click at [1063, 462] on button "submit" at bounding box center [1058, 464] width 30 height 24
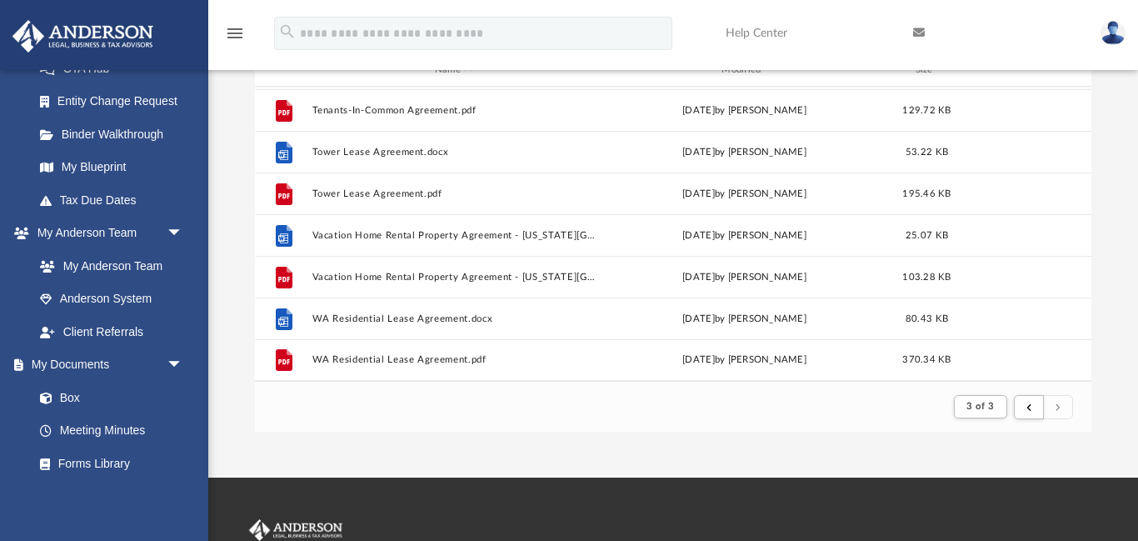
scroll to position [0, 0]
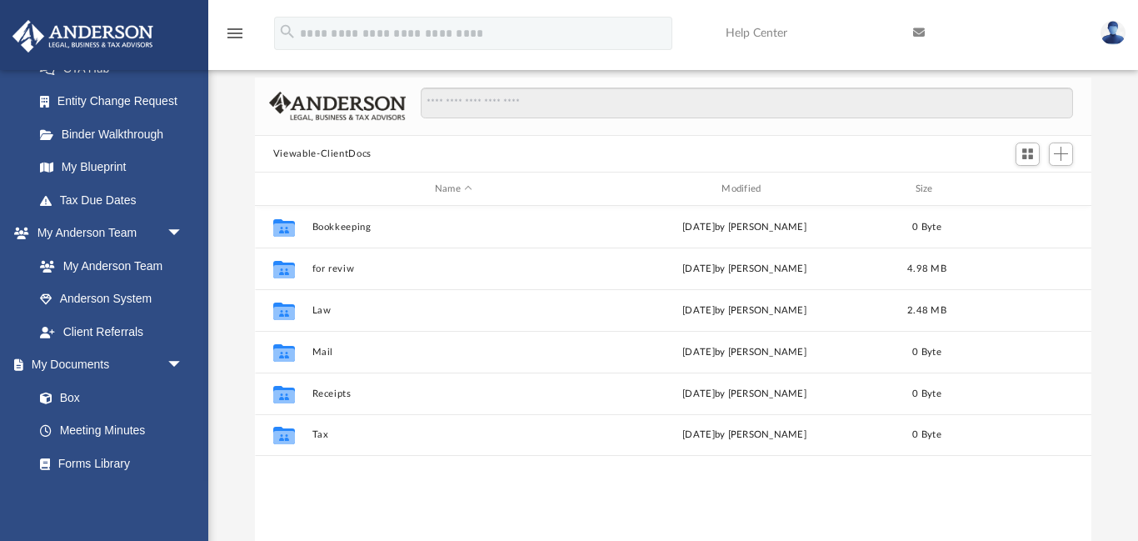
scroll to position [379, 837]
click at [116, 462] on link "Forms Library" at bounding box center [115, 463] width 185 height 33
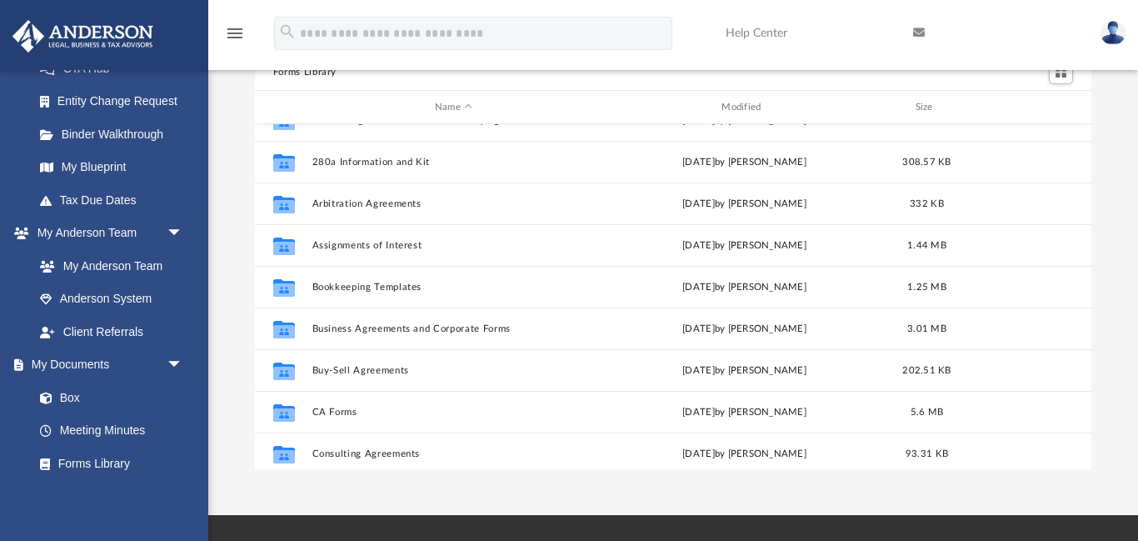
scroll to position [8, 0]
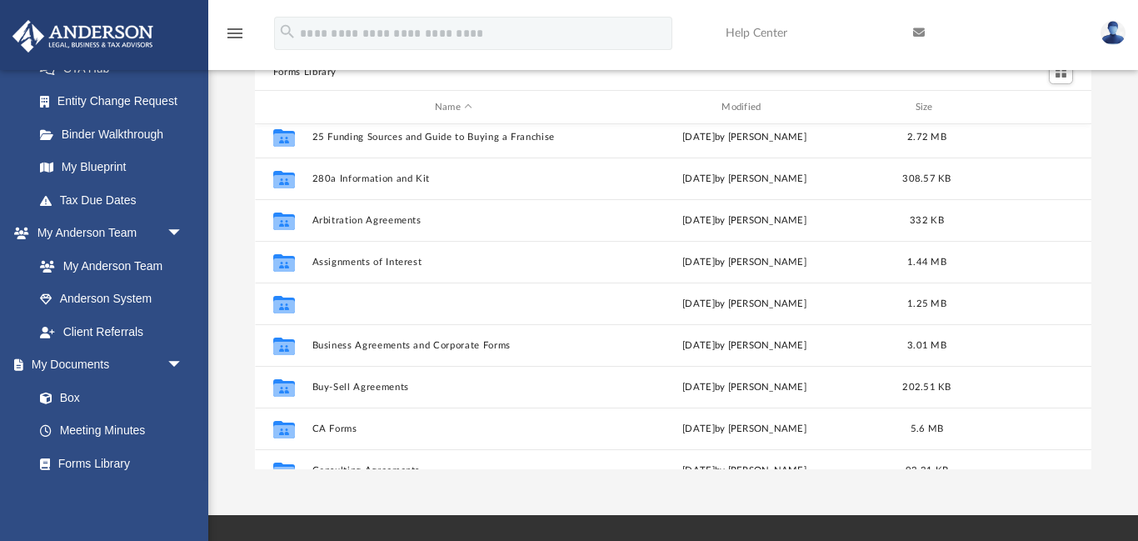
click at [486, 302] on button "Bookkeeping Templates" at bounding box center [453, 303] width 283 height 11
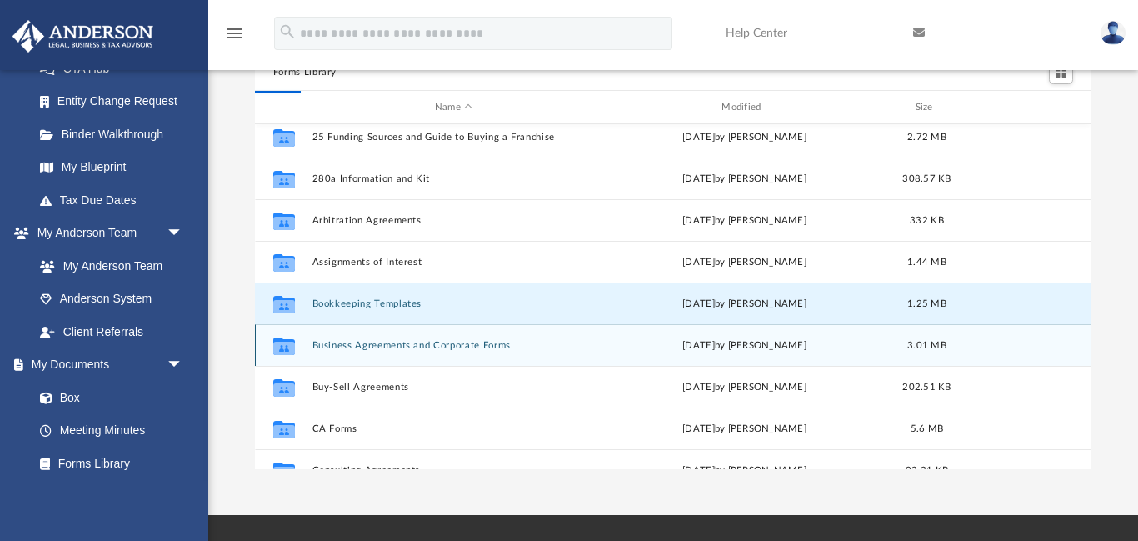
click at [466, 346] on button "Business Agreements and Corporate Forms" at bounding box center [453, 345] width 283 height 11
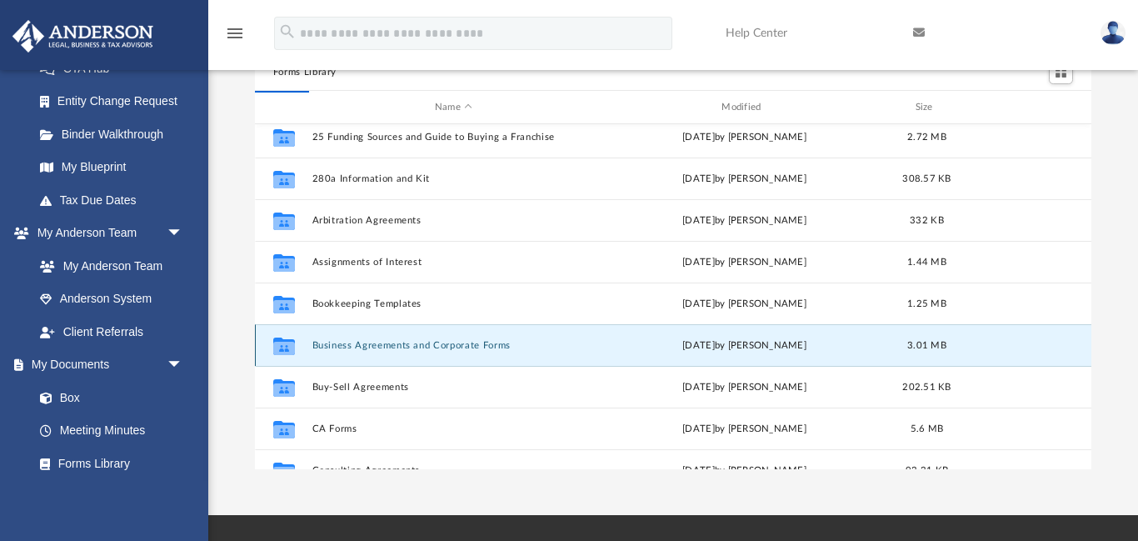
click at [466, 346] on button "Business Agreements and Corporate Forms" at bounding box center [453, 345] width 283 height 11
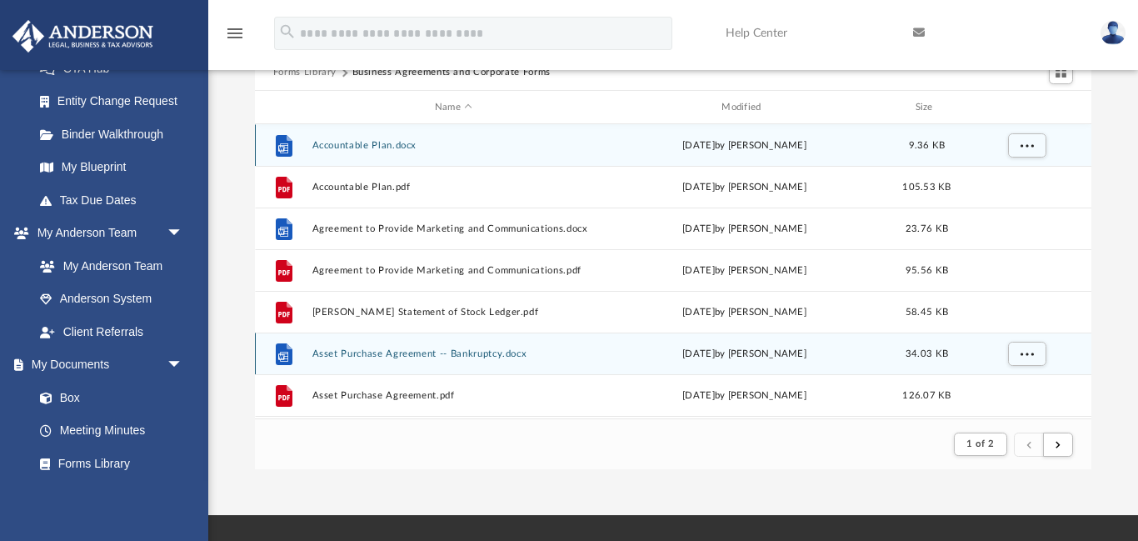
scroll to position [327, 837]
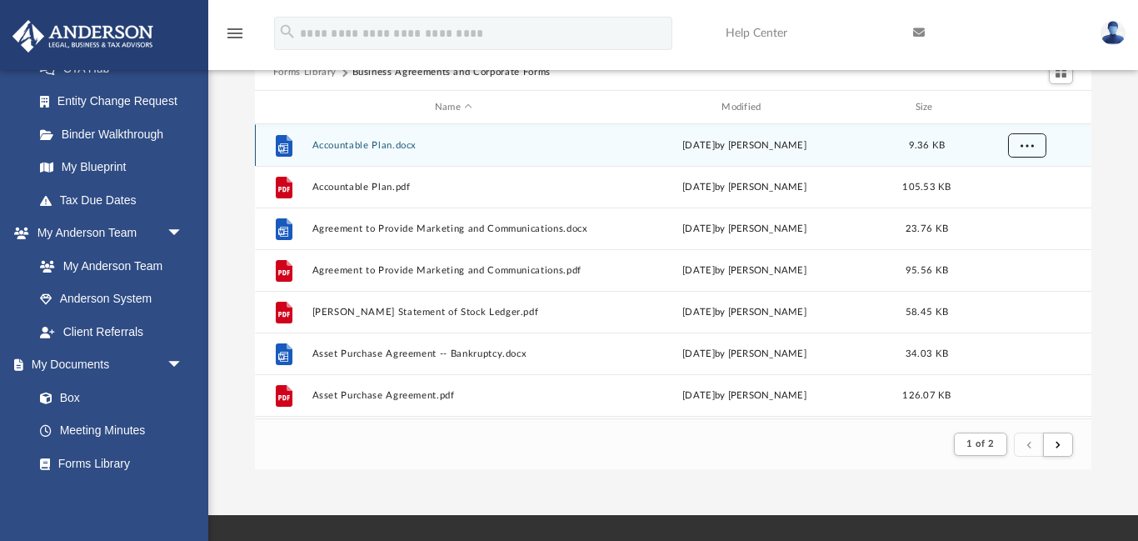
click at [1037, 152] on button "More options" at bounding box center [1026, 145] width 38 height 25
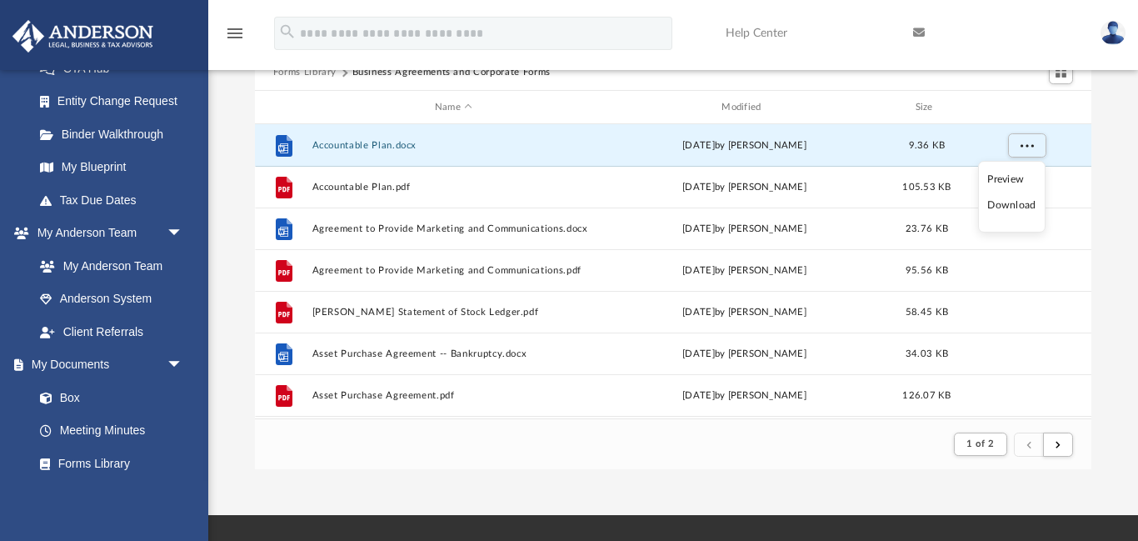
click at [1014, 208] on li "Download" at bounding box center [1011, 205] width 48 height 17
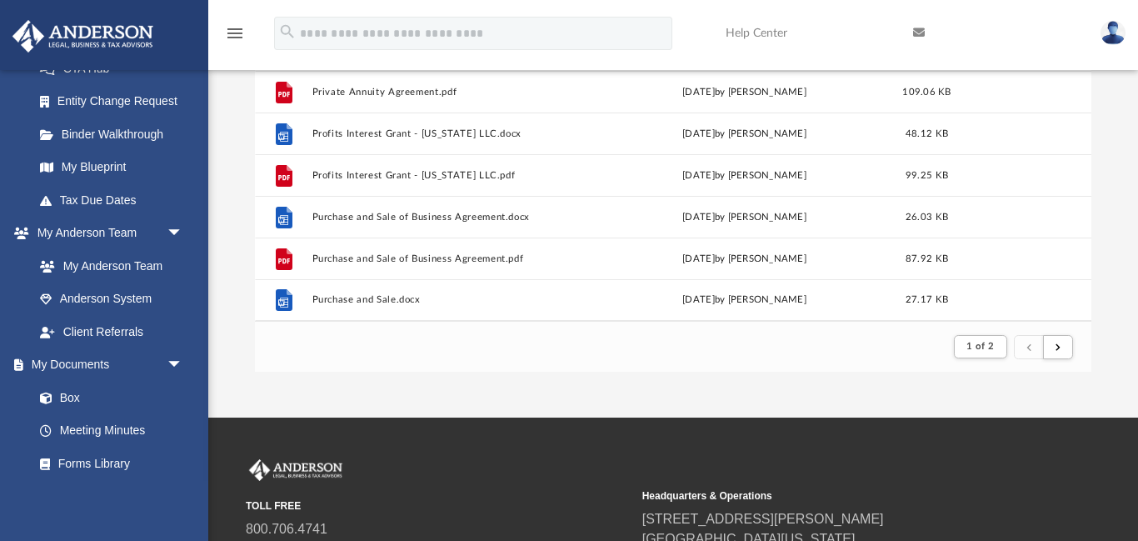
scroll to position [231, 0]
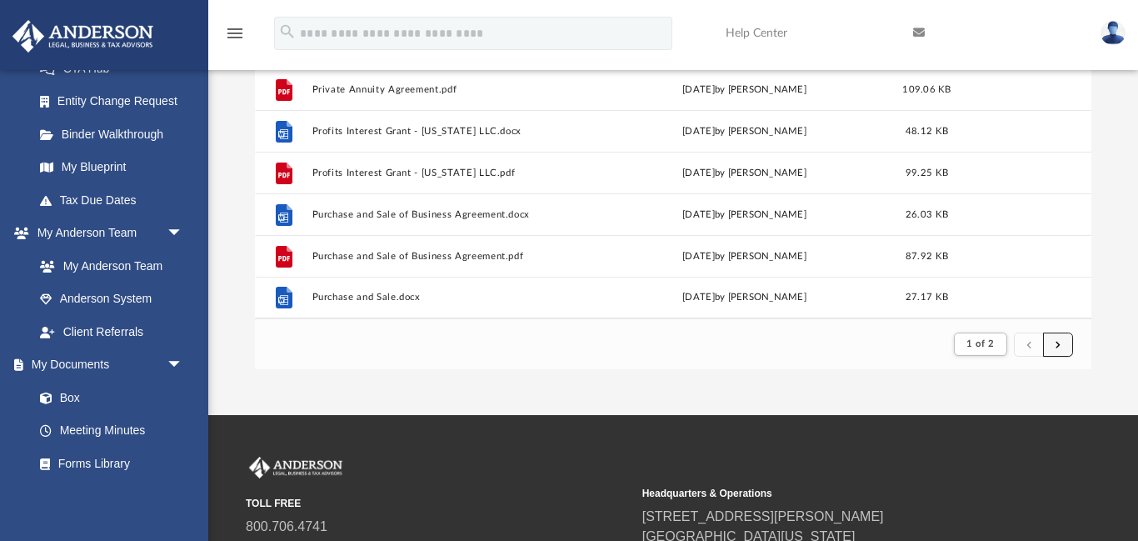
click at [1055, 347] on span "submit" at bounding box center [1057, 343] width 5 height 9
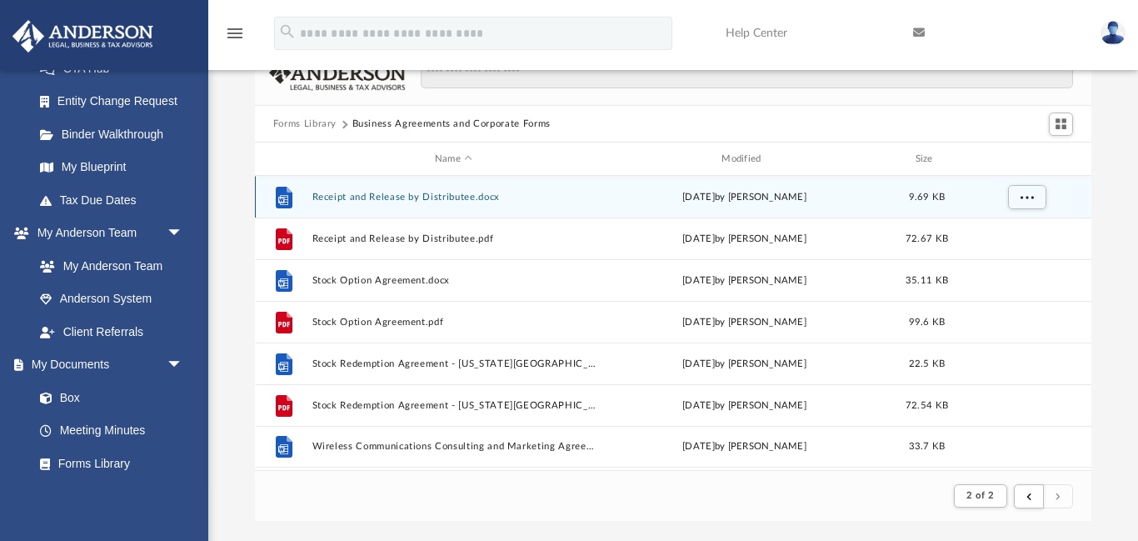
scroll to position [73, 0]
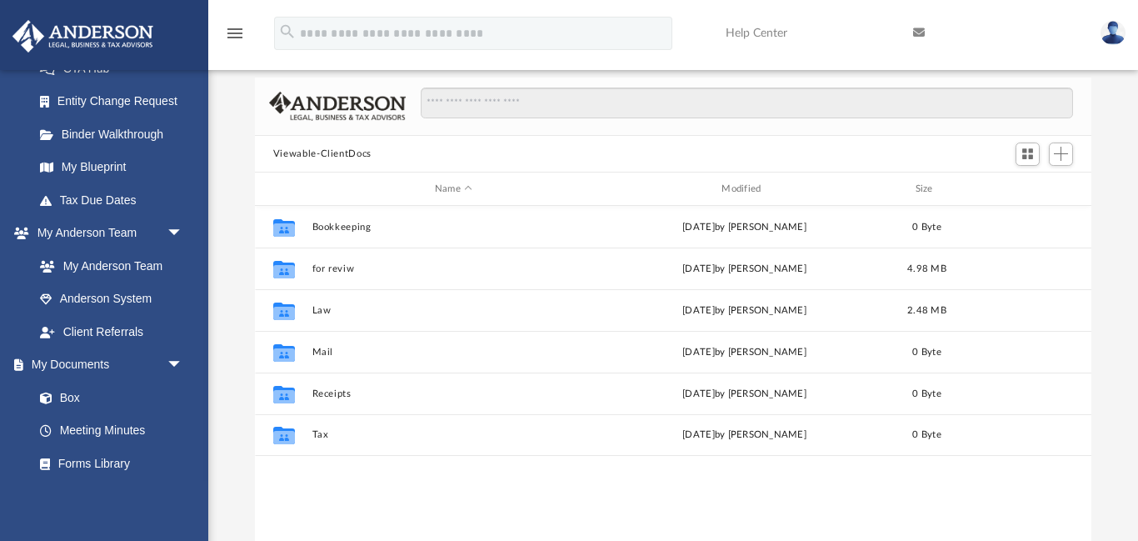
scroll to position [379, 837]
click at [97, 459] on link "Forms Library" at bounding box center [115, 463] width 185 height 33
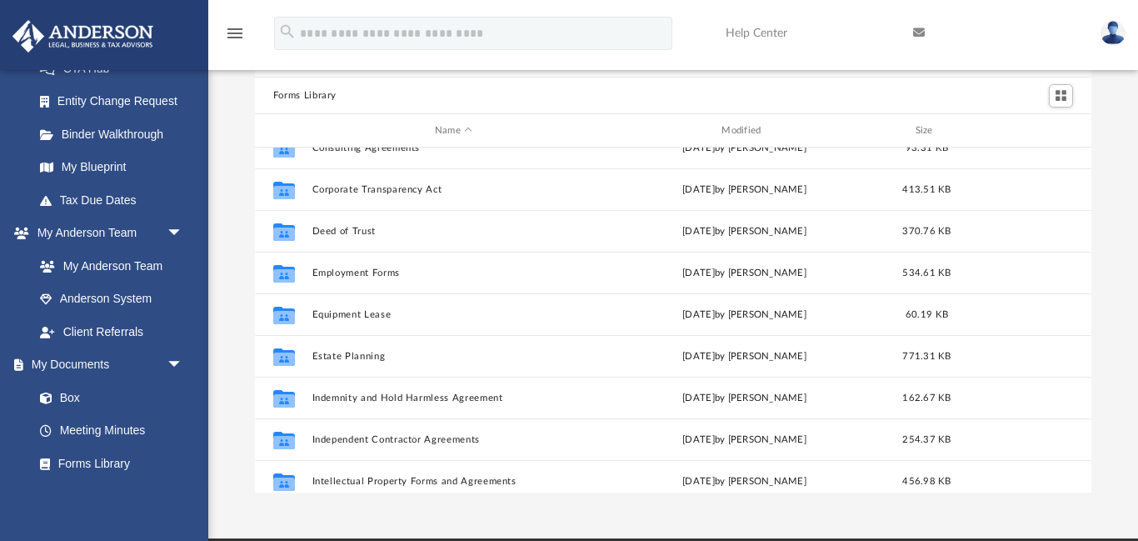
scroll to position [357, 0]
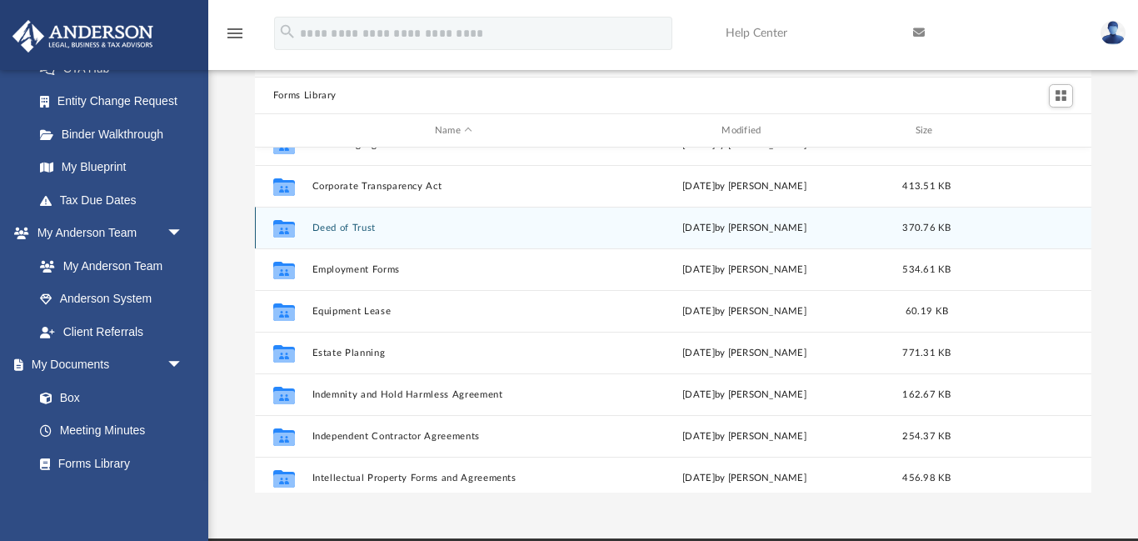
click at [359, 237] on div "Collaborated Folder Deed of Trust [DATE] by [PERSON_NAME] 370.76 KB" at bounding box center [673, 228] width 836 height 42
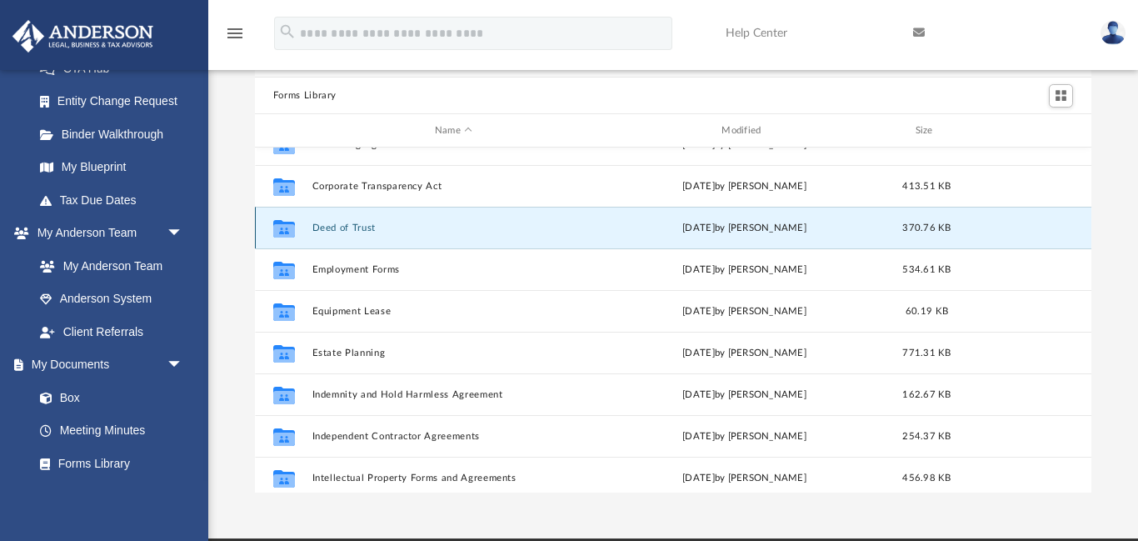
click at [341, 228] on button "Deed of Trust" at bounding box center [453, 227] width 283 height 11
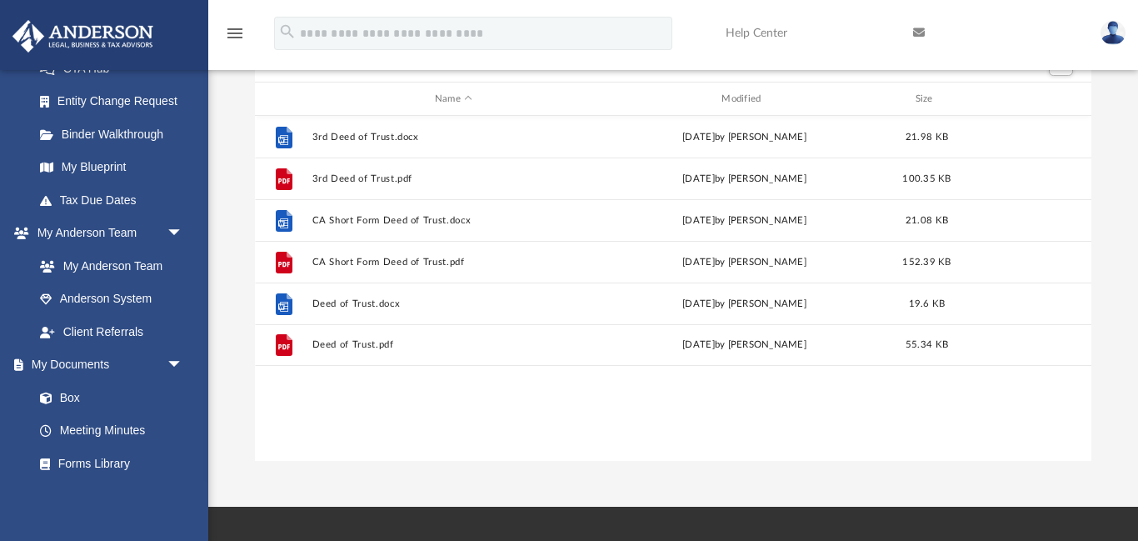
scroll to position [142, 0]
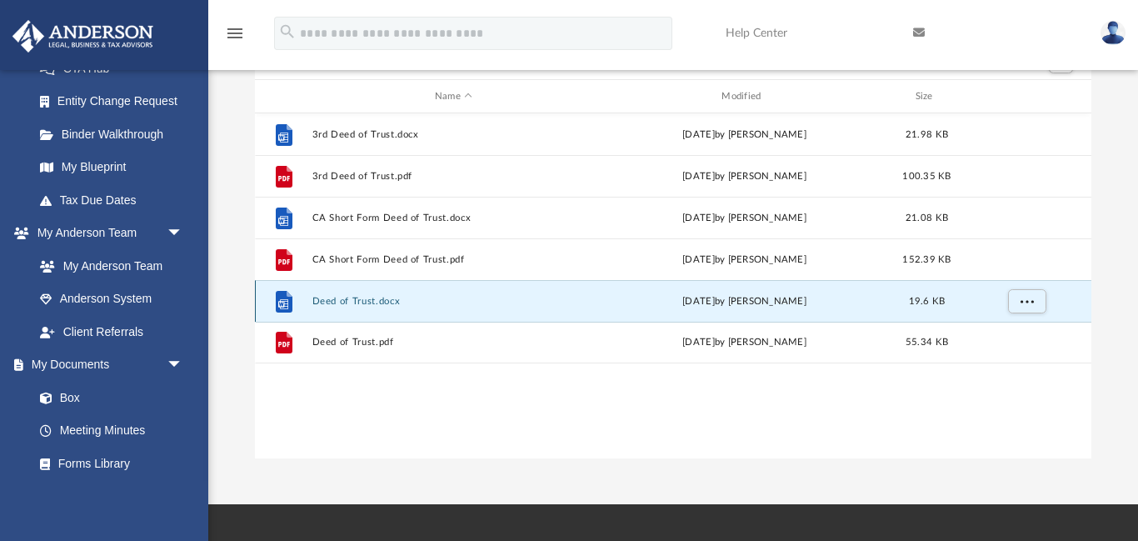
click at [331, 305] on button "Deed of Trust.docx" at bounding box center [453, 301] width 283 height 11
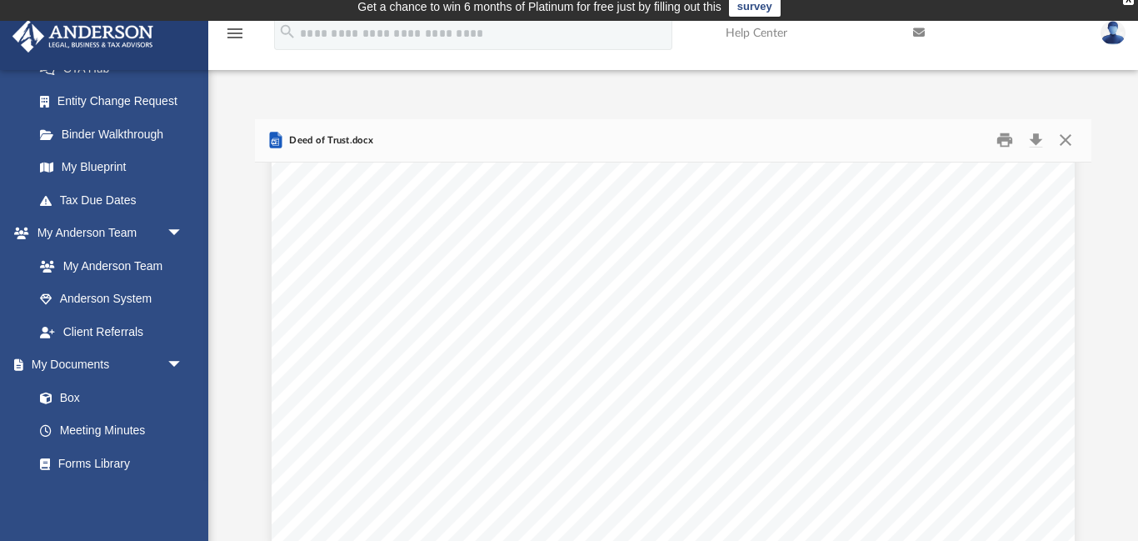
scroll to position [5986, 0]
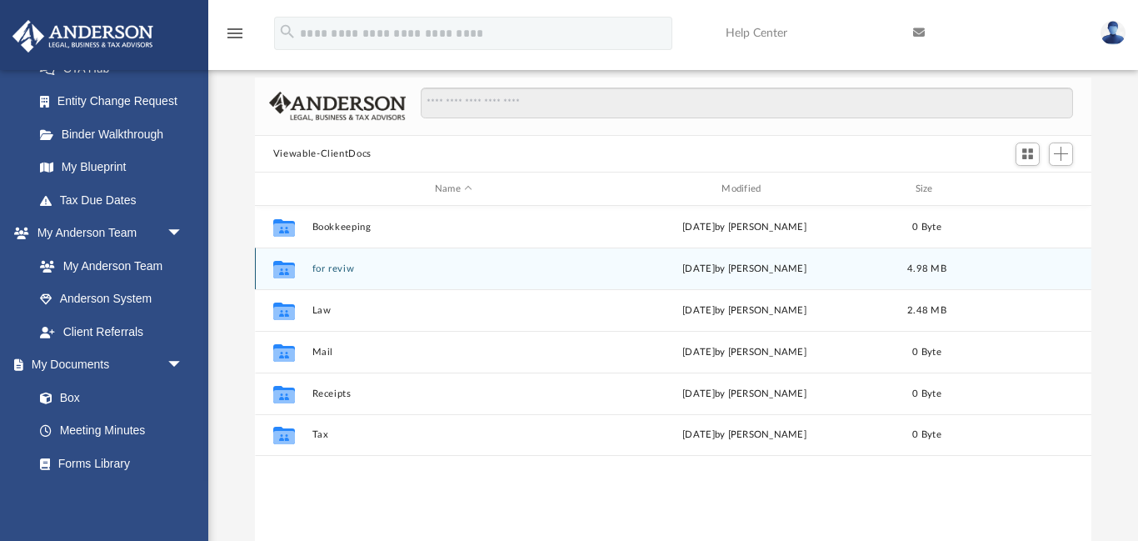
scroll to position [379, 837]
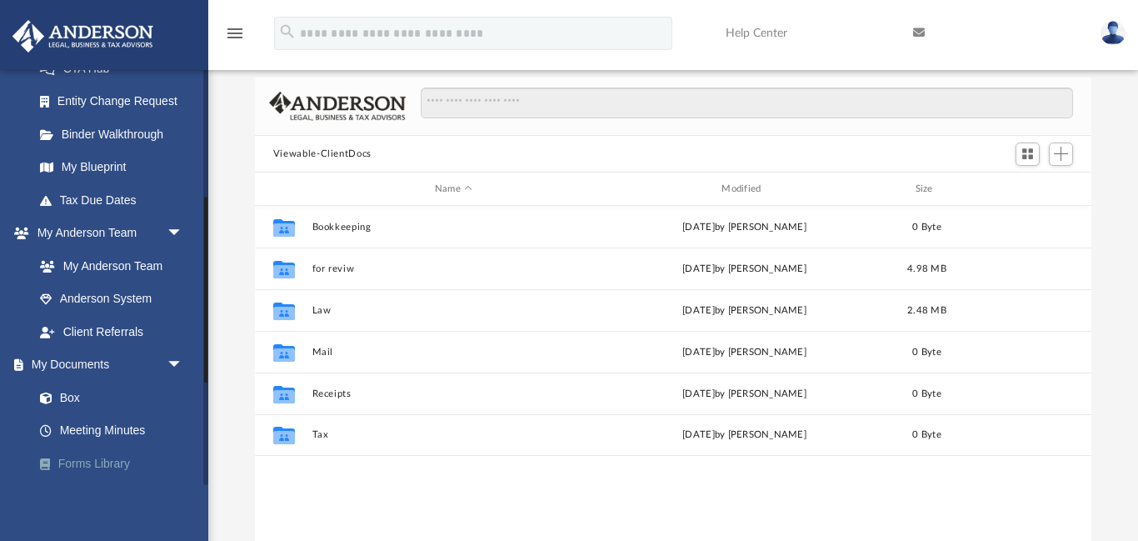
click at [108, 462] on link "Forms Library" at bounding box center [115, 463] width 185 height 33
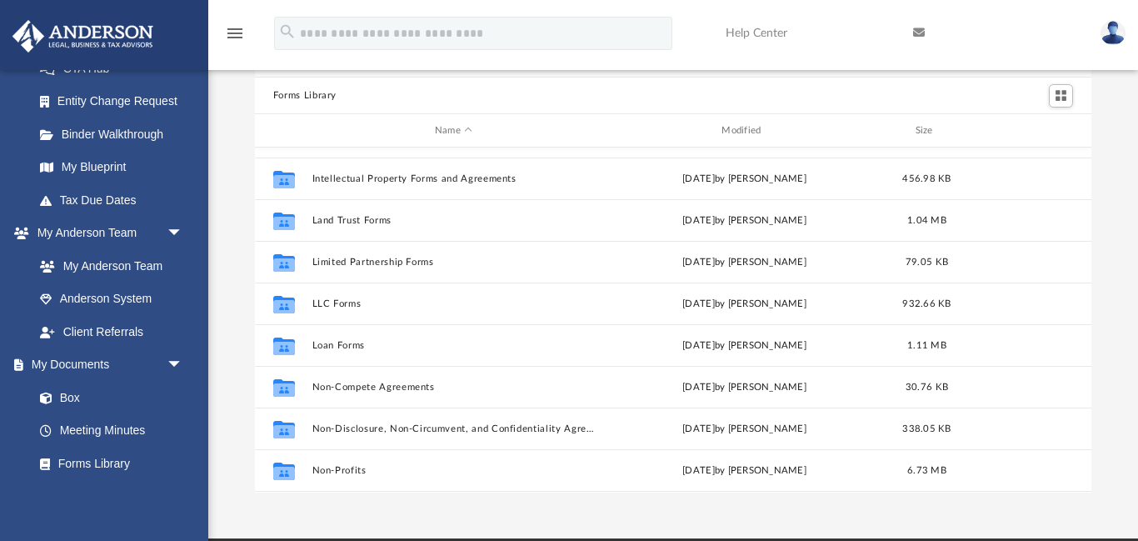
scroll to position [658, 0]
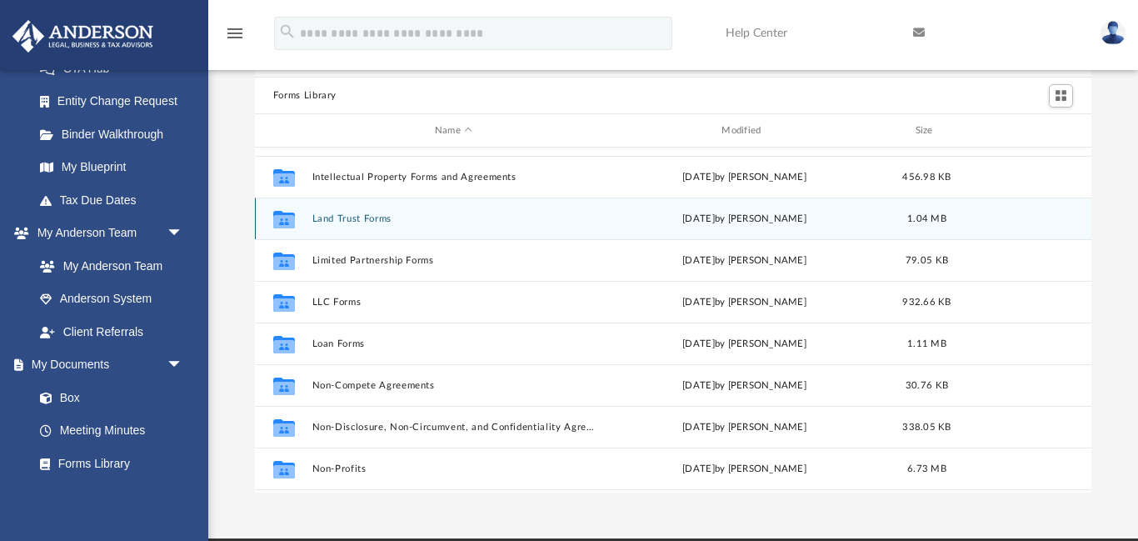
click at [398, 215] on button "Land Trust Forms" at bounding box center [453, 218] width 283 height 11
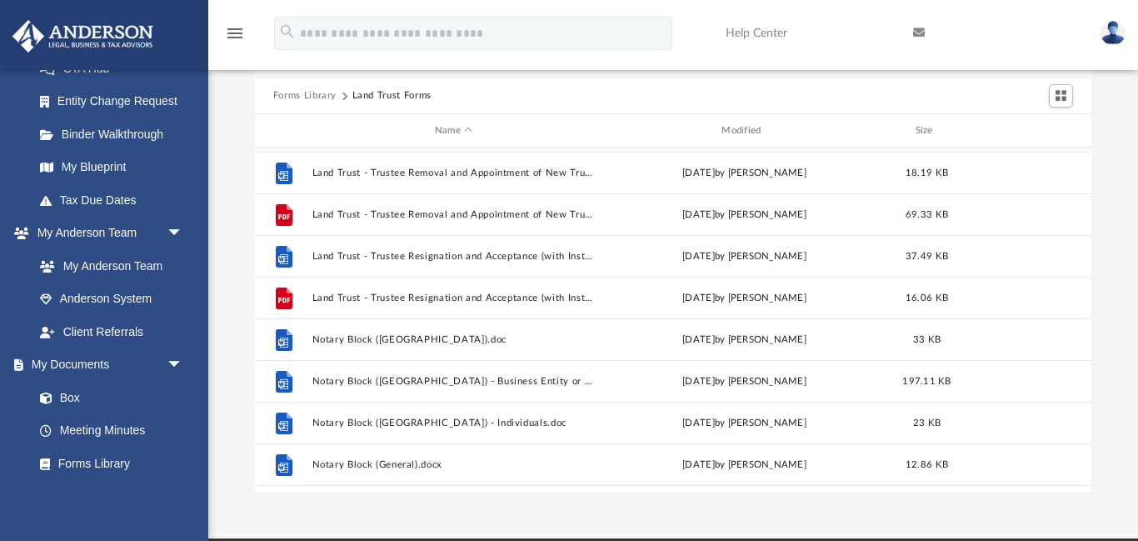
scroll to position [447, 0]
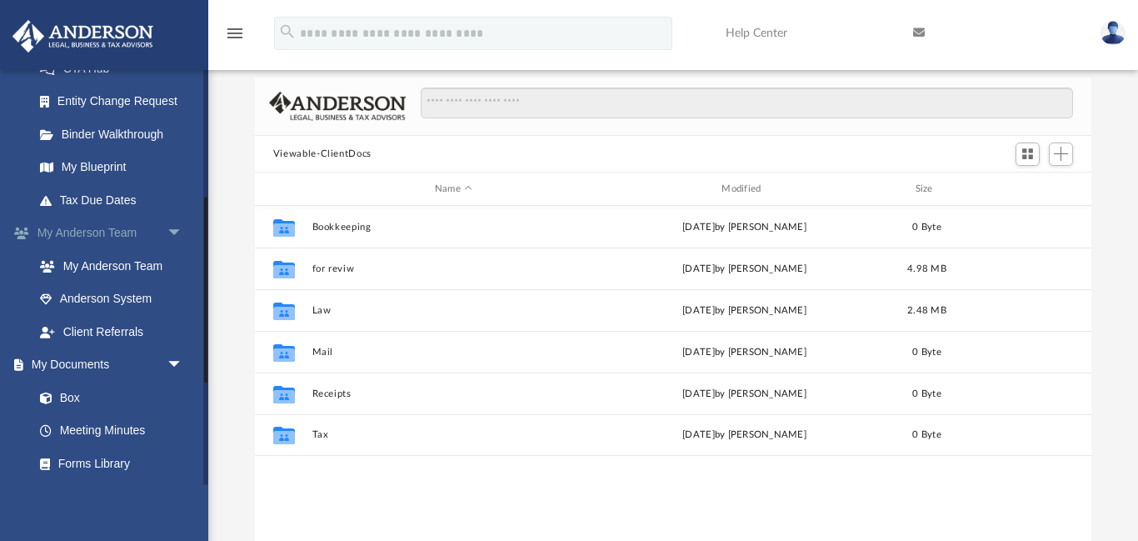
scroll to position [379, 837]
click at [102, 471] on link "Forms Library" at bounding box center [115, 463] width 185 height 33
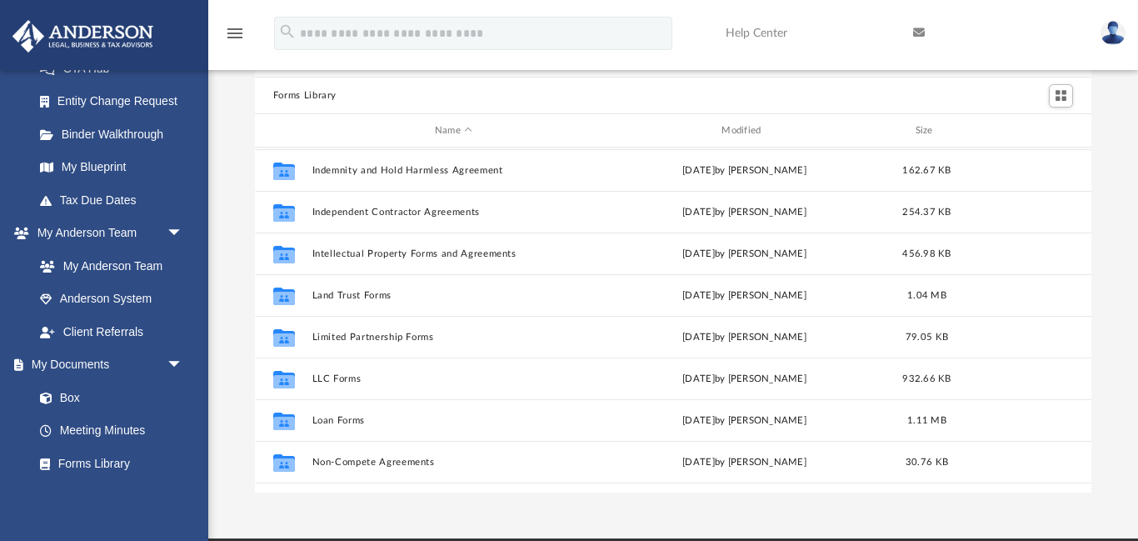
scroll to position [597, 0]
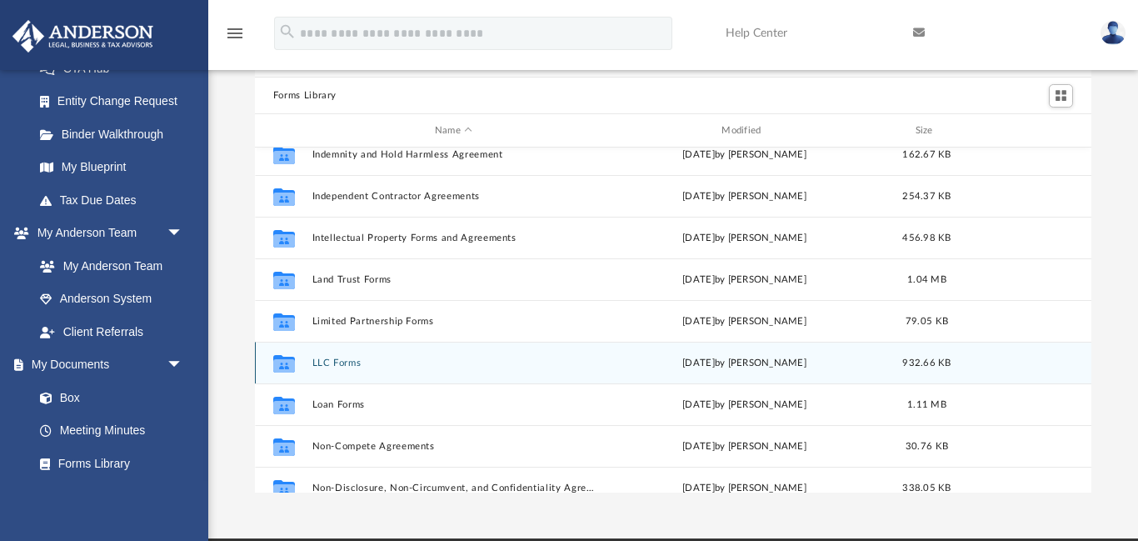
click at [351, 370] on div "Collaborated Folder LLC Forms [DATE] by [PERSON_NAME] 932.66 KB" at bounding box center [673, 363] width 836 height 42
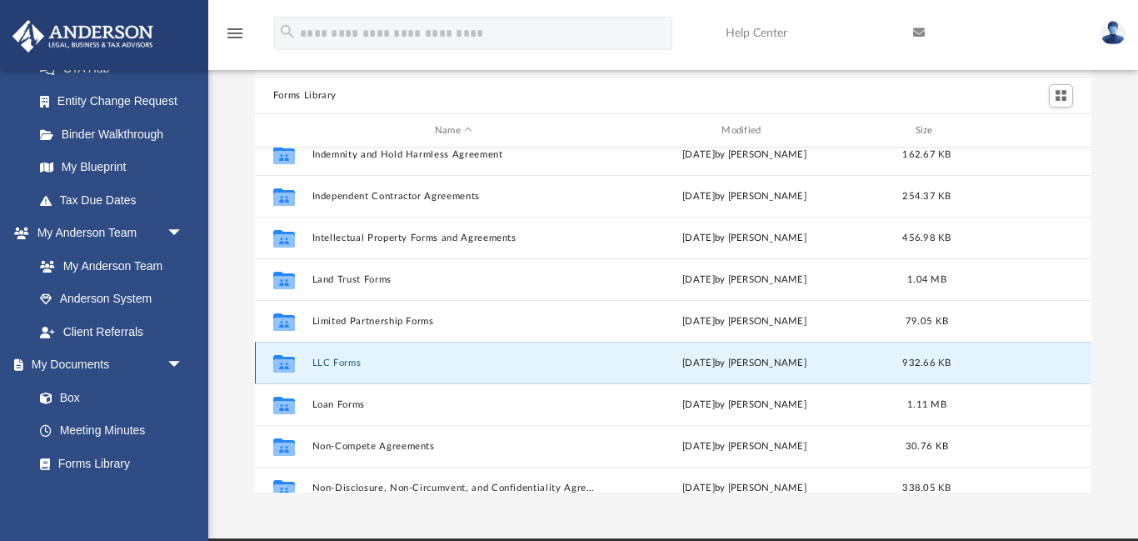
click at [351, 370] on div "Collaborated Folder LLC Forms [DATE] by [PERSON_NAME] 932.66 KB" at bounding box center [673, 363] width 836 height 42
click at [339, 359] on button "LLC Forms" at bounding box center [453, 362] width 283 height 11
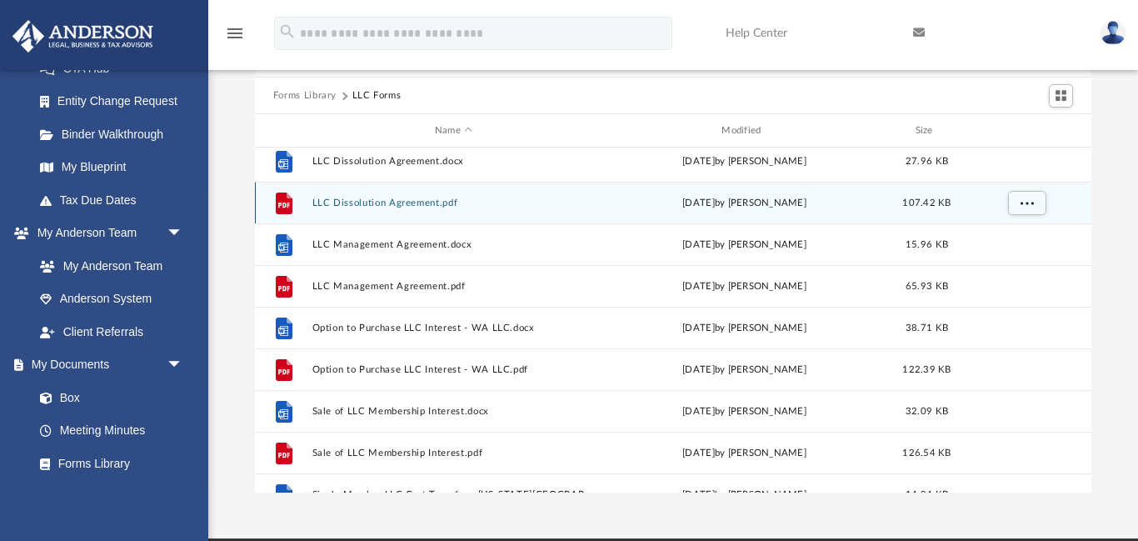
scroll to position [258, 0]
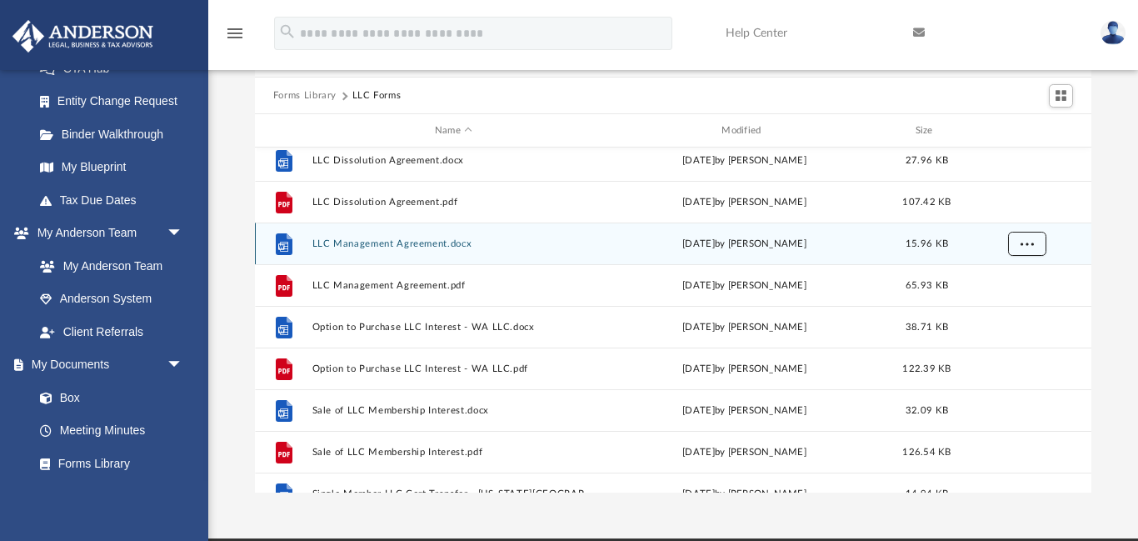
click at [1020, 245] on span "More options" at bounding box center [1026, 243] width 13 height 9
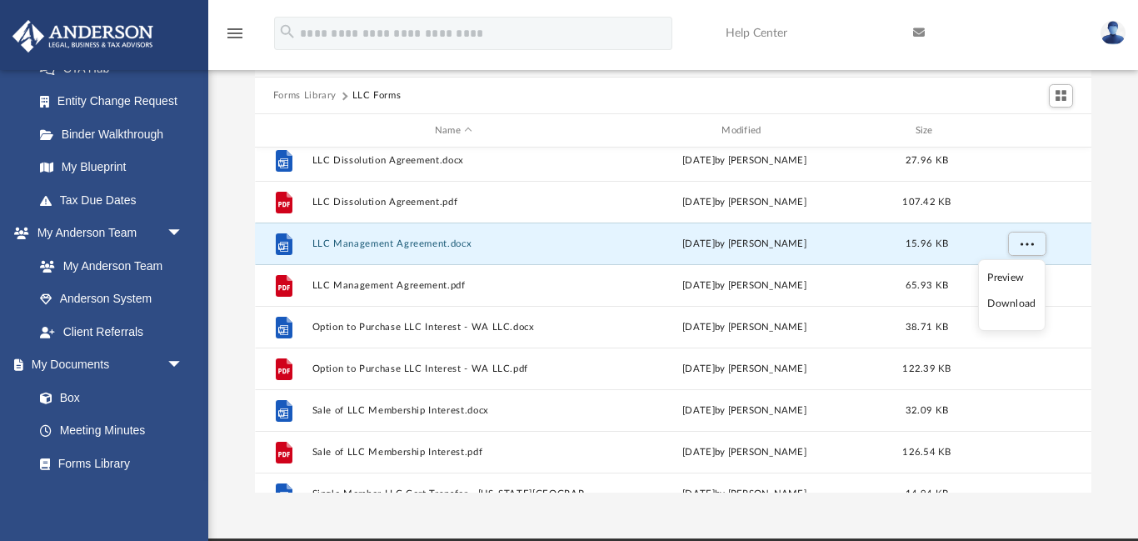
click at [1012, 305] on li "Download" at bounding box center [1011, 303] width 48 height 17
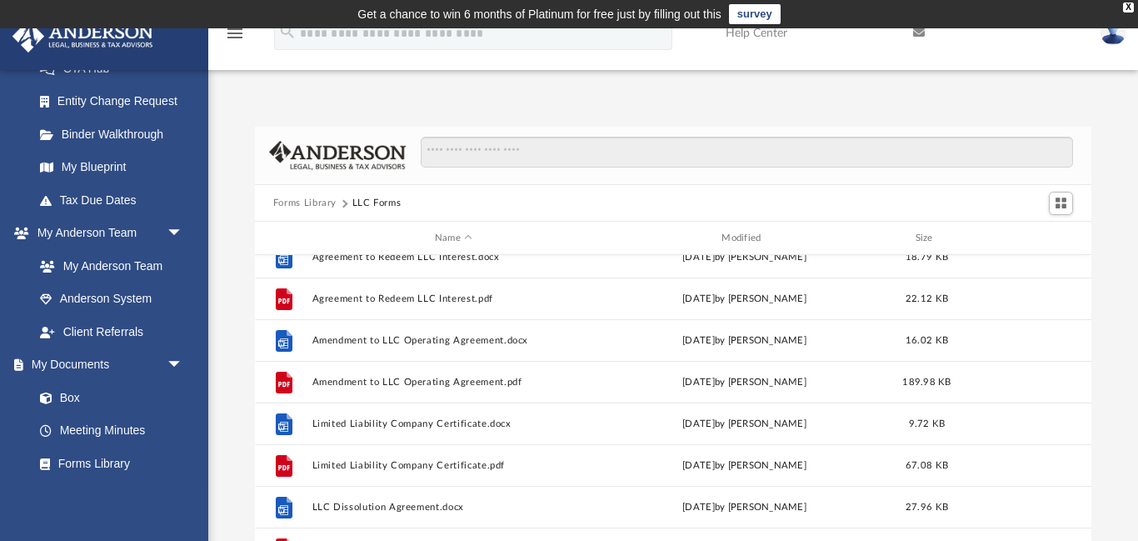
scroll to position [10, 0]
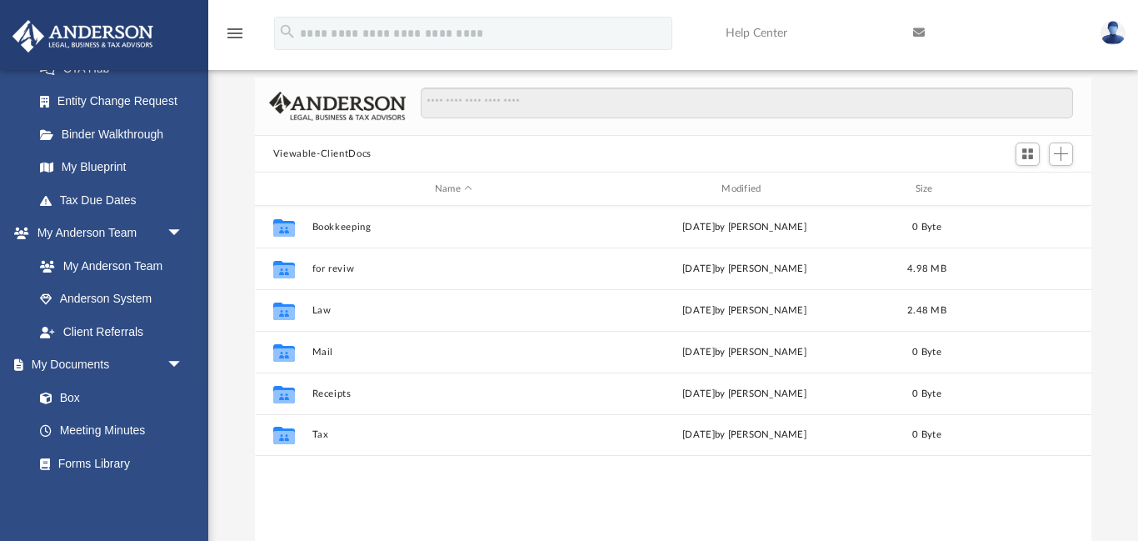
scroll to position [379, 837]
click at [95, 472] on link "Forms Library" at bounding box center [115, 463] width 185 height 33
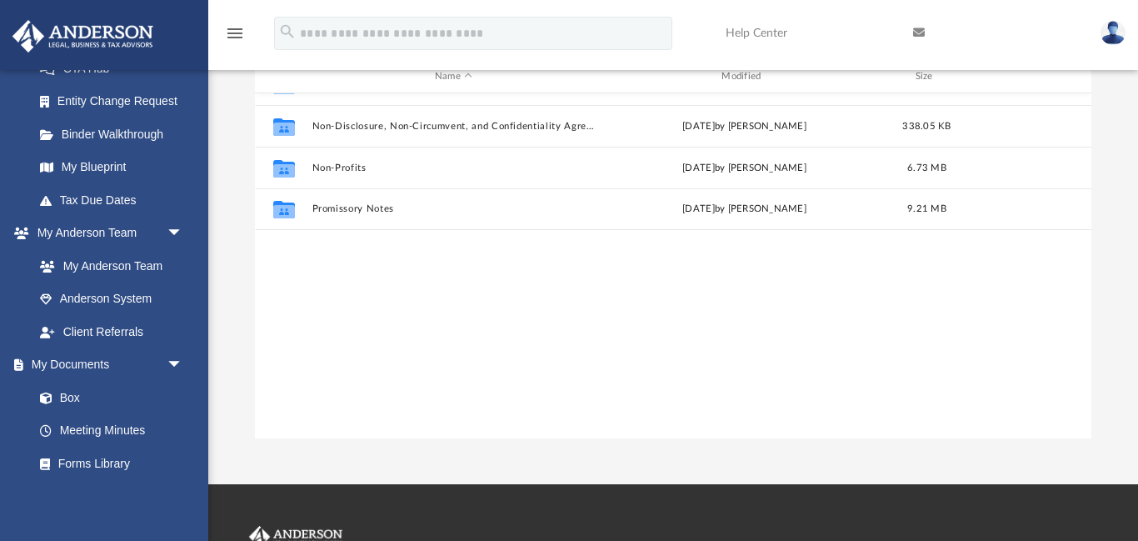
scroll to position [651, 0]
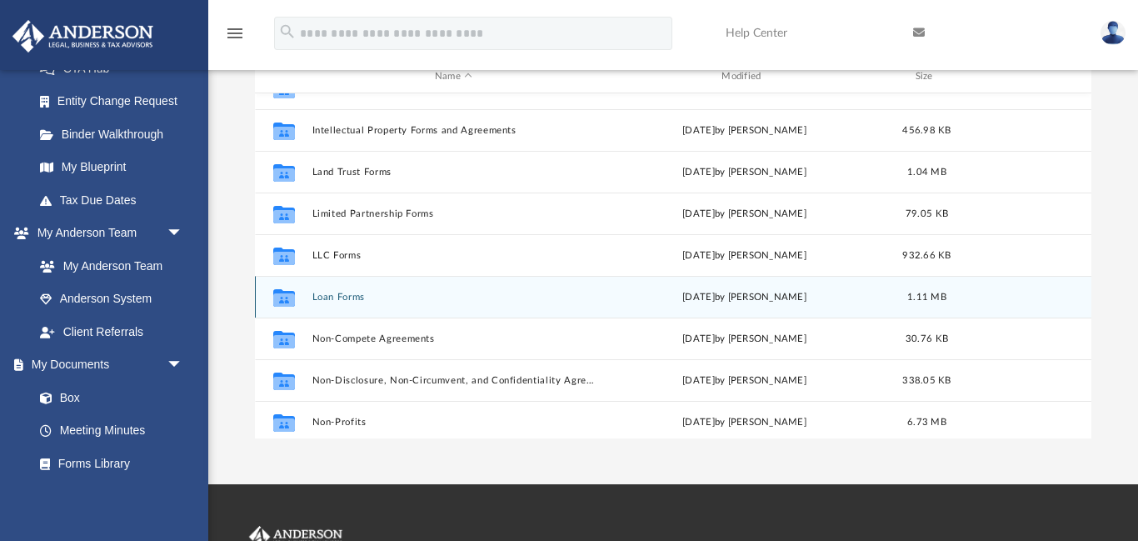
click at [323, 311] on div "Collaborated Folder Loan Forms [DATE] by [PERSON_NAME] 1.11 MB" at bounding box center [673, 297] width 836 height 42
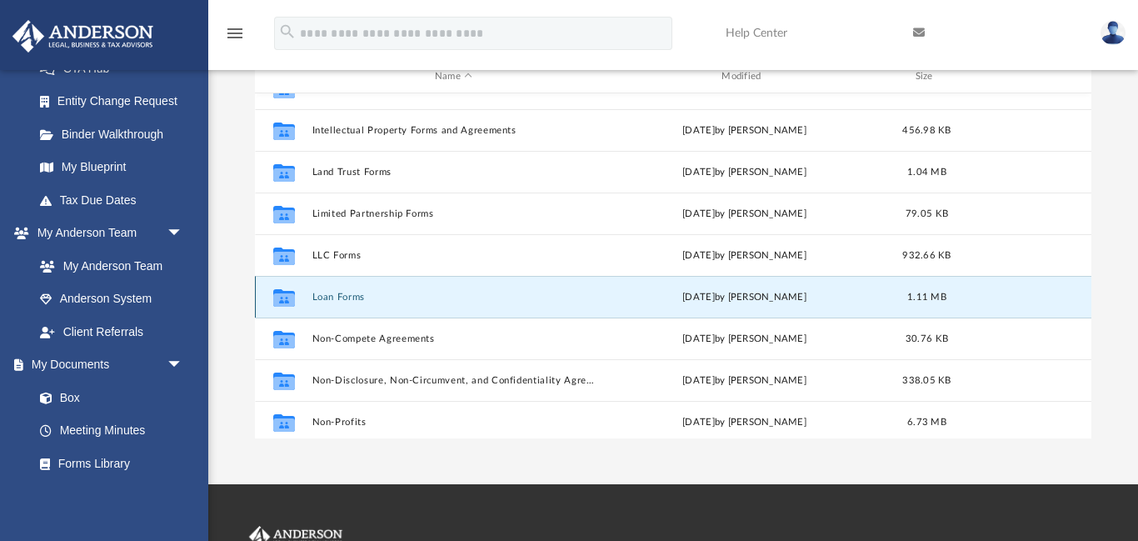
click at [387, 294] on button "Loan Forms" at bounding box center [453, 297] width 283 height 11
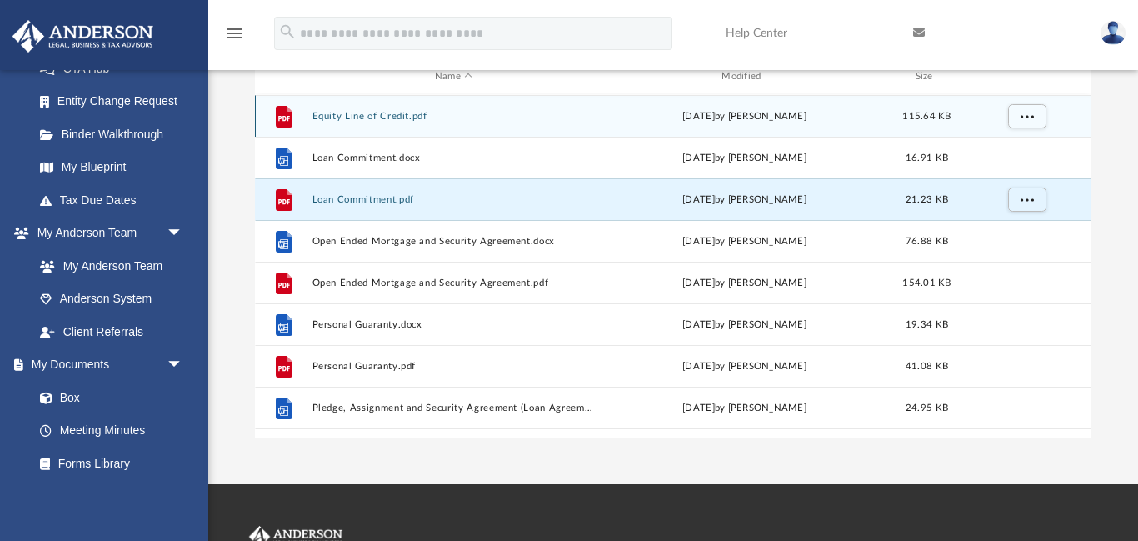
scroll to position [89, 0]
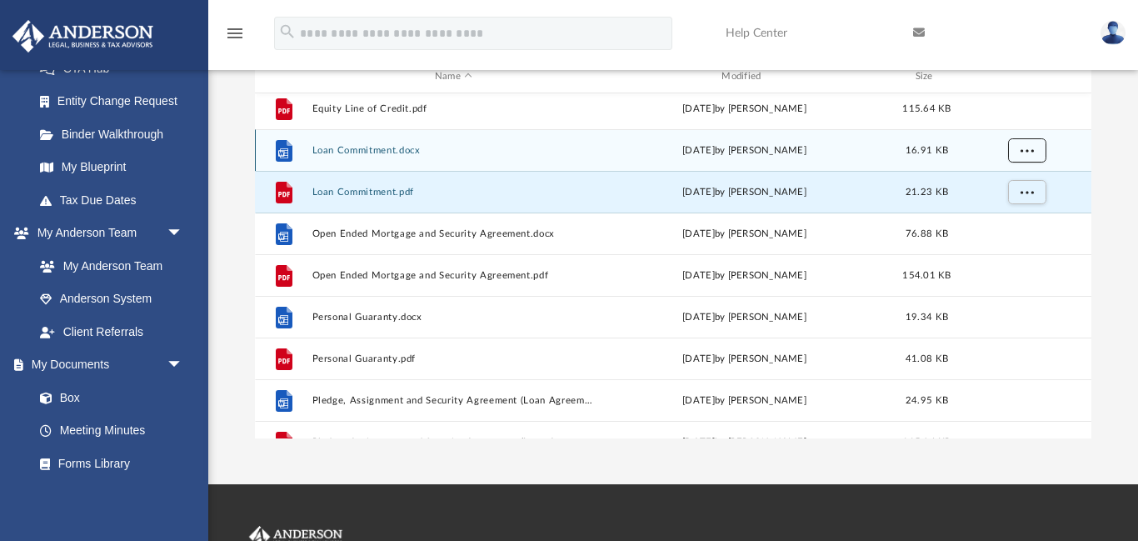
click at [1035, 157] on button "More options" at bounding box center [1026, 150] width 38 height 25
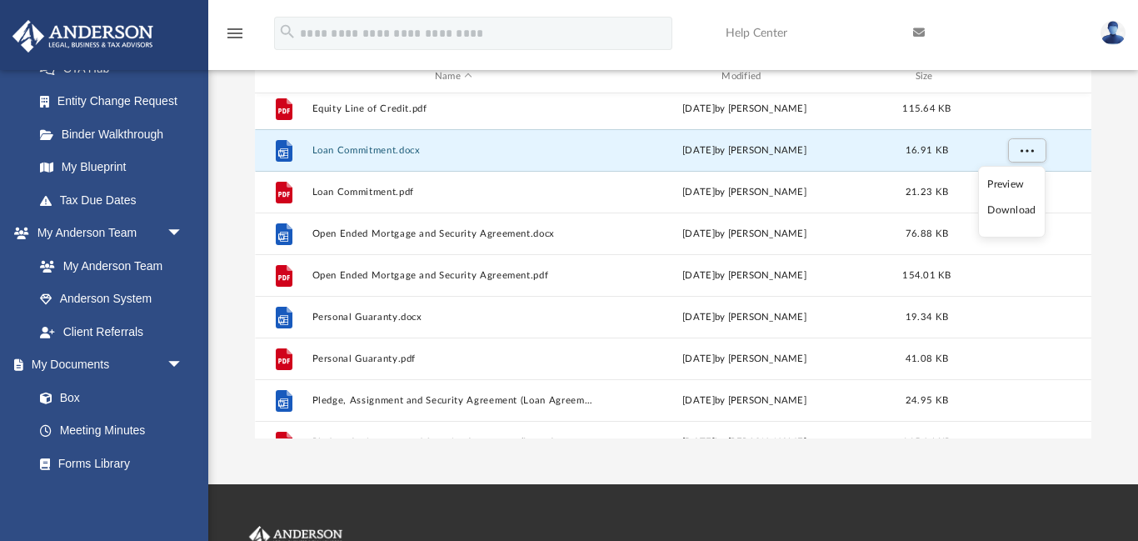
click at [1016, 210] on li "Download" at bounding box center [1011, 210] width 48 height 17
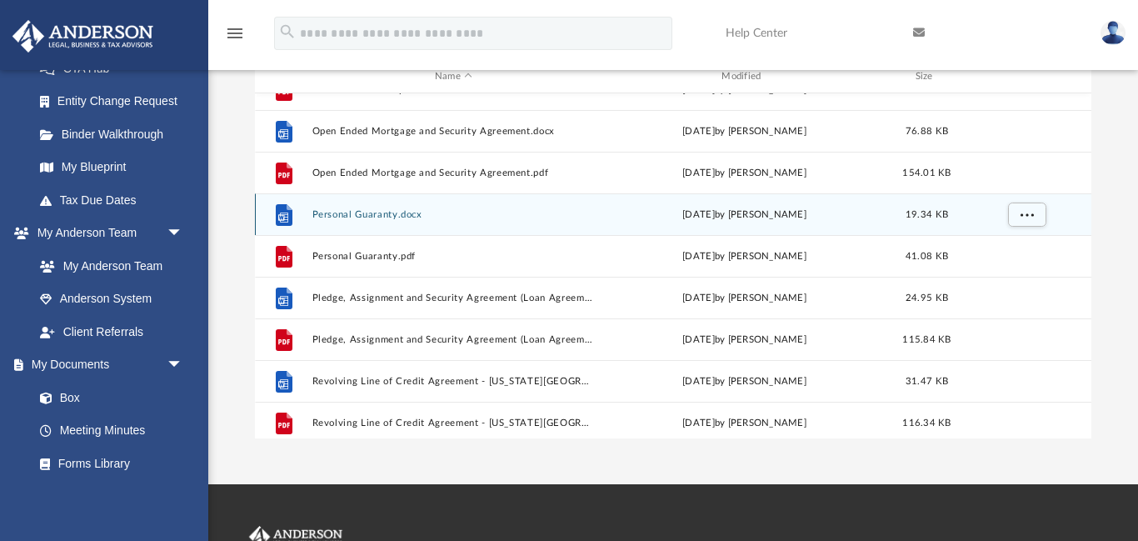
scroll to position [256, 0]
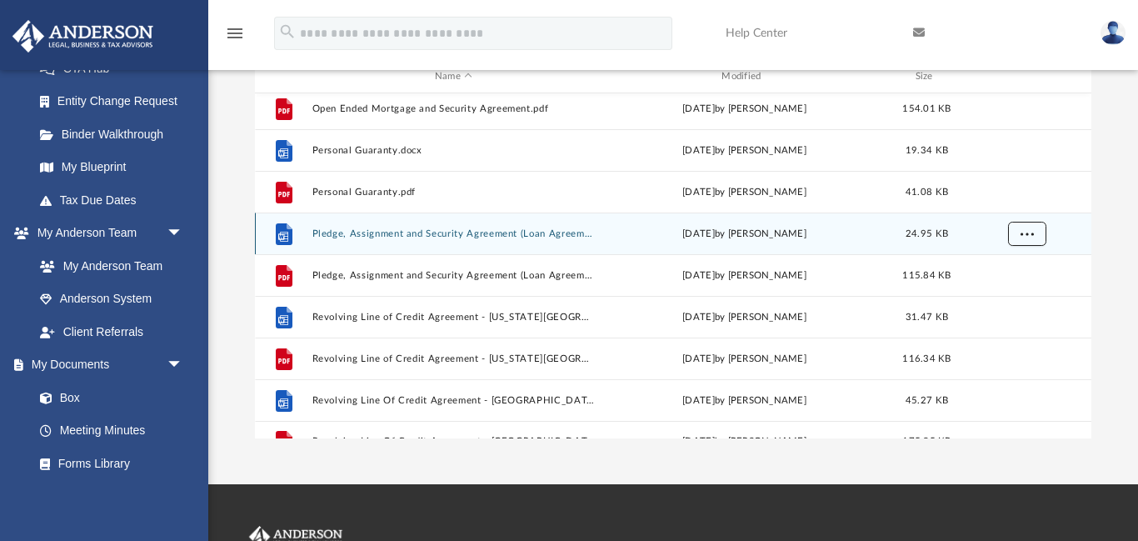
click at [1031, 232] on span "More options" at bounding box center [1026, 233] width 13 height 9
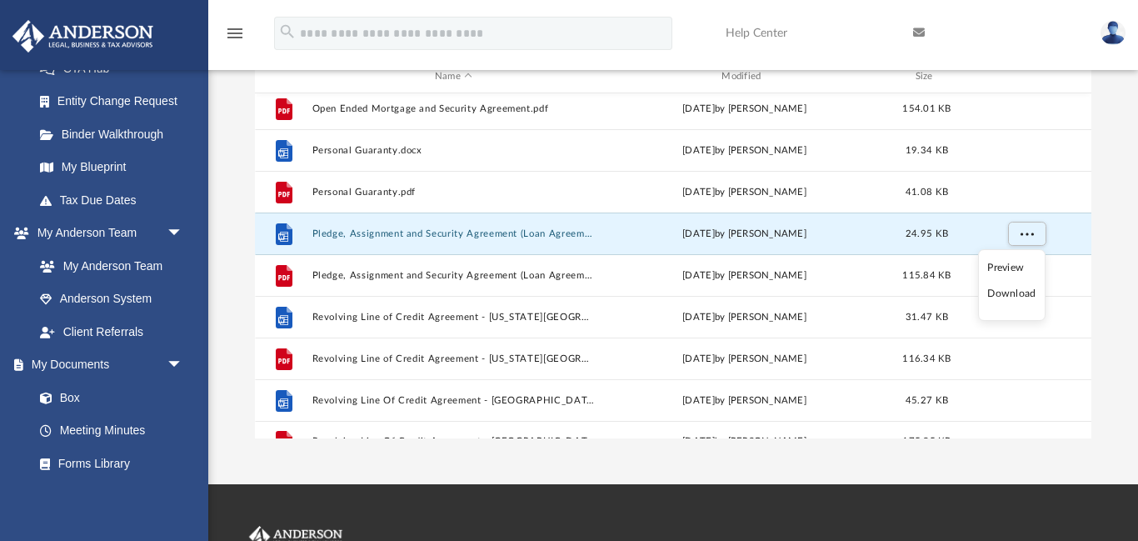
click at [1007, 295] on li "Download" at bounding box center [1011, 293] width 48 height 17
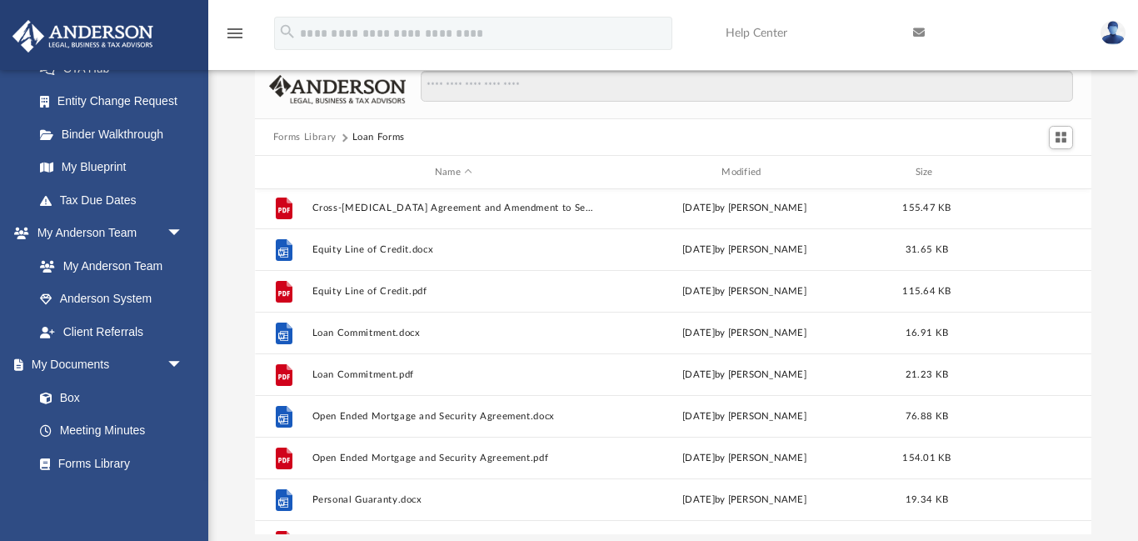
scroll to position [0, 0]
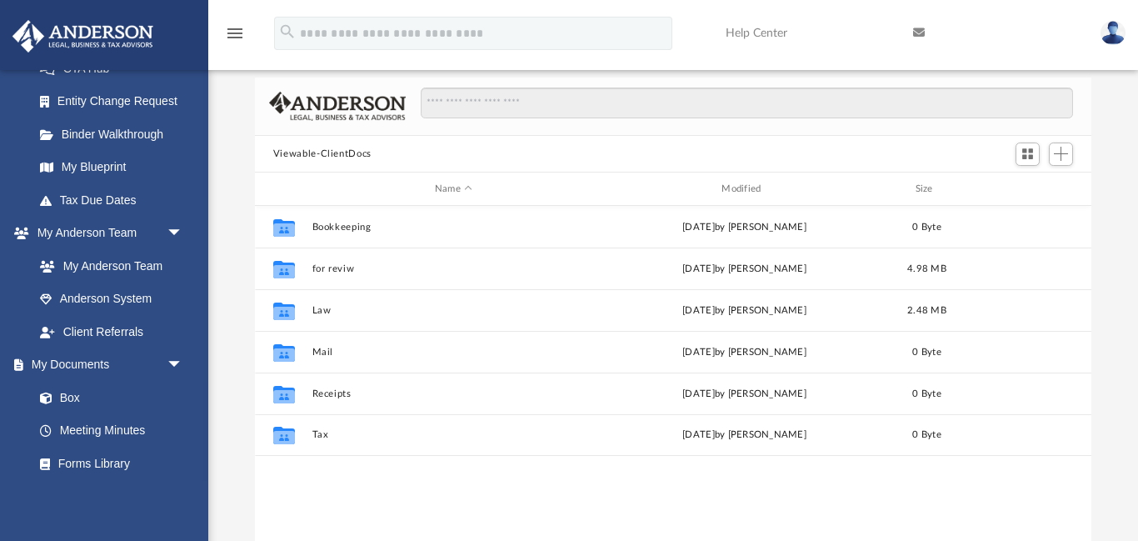
scroll to position [379, 837]
click at [82, 469] on link "Forms Library" at bounding box center [115, 463] width 185 height 33
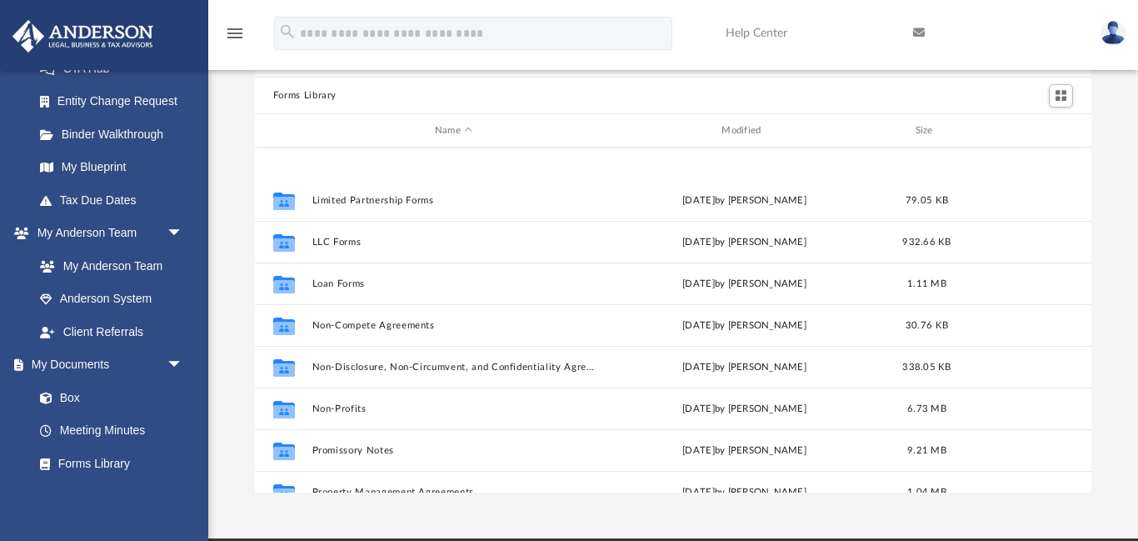
scroll to position [850, 0]
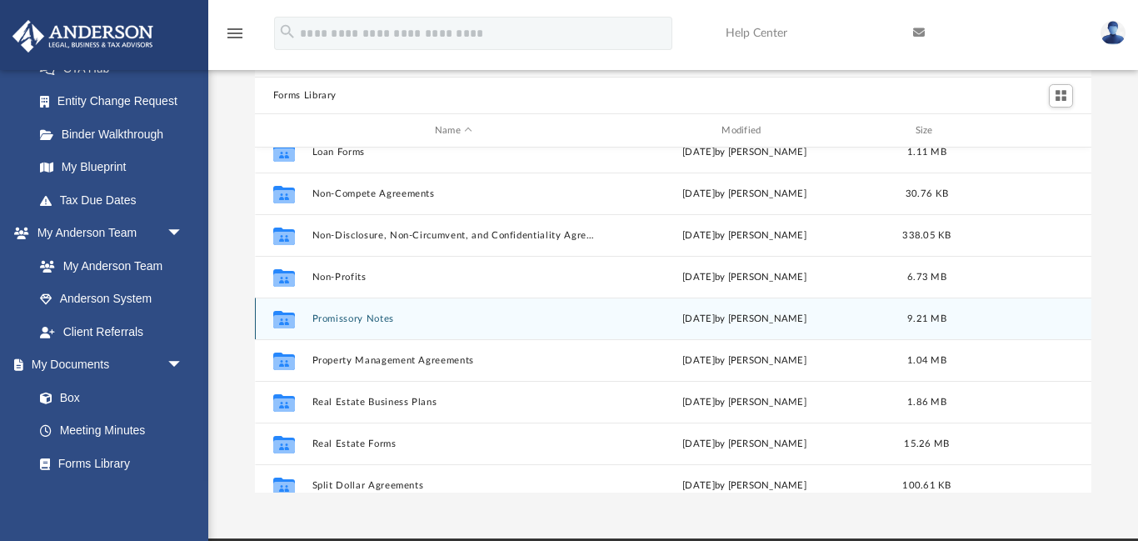
click at [354, 316] on button "Promissory Notes" at bounding box center [453, 318] width 283 height 11
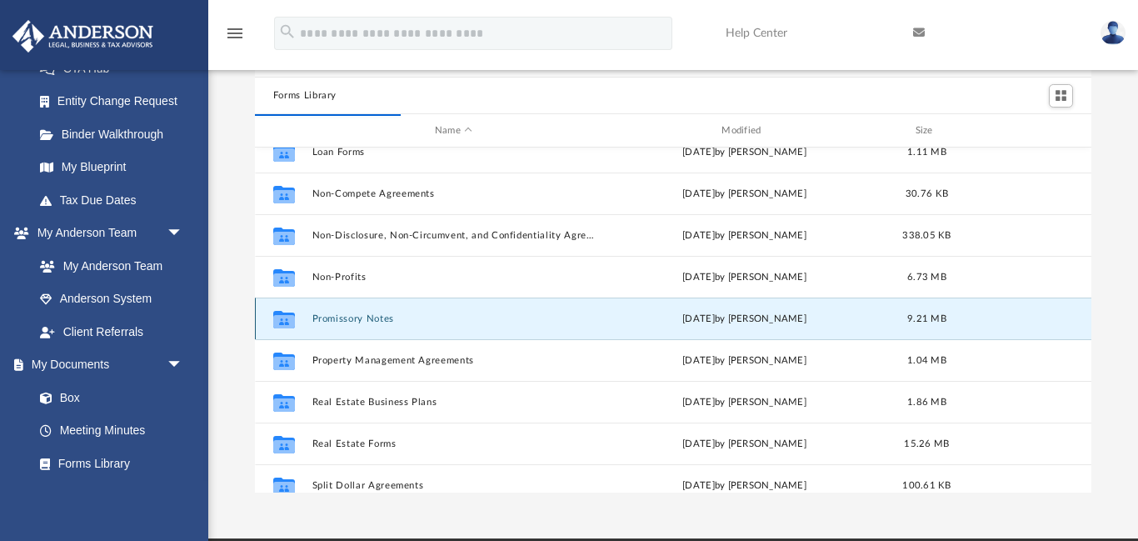
click at [354, 316] on button "Promissory Notes" at bounding box center [453, 318] width 283 height 11
click at [336, 323] on button "Promissory Notes" at bounding box center [453, 318] width 283 height 11
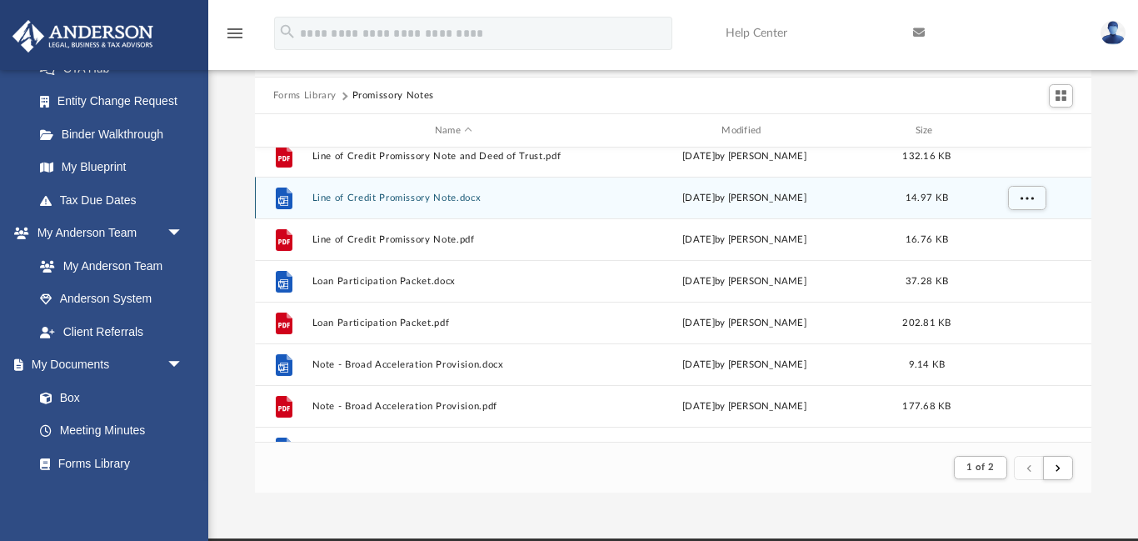
scroll to position [1188, 0]
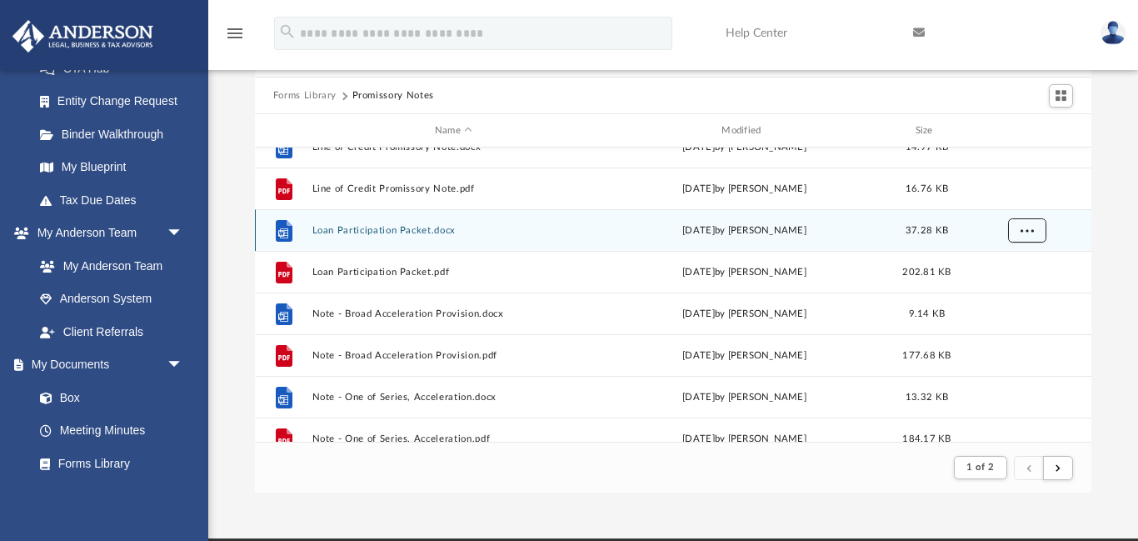
click at [1015, 226] on button "More options" at bounding box center [1026, 230] width 38 height 25
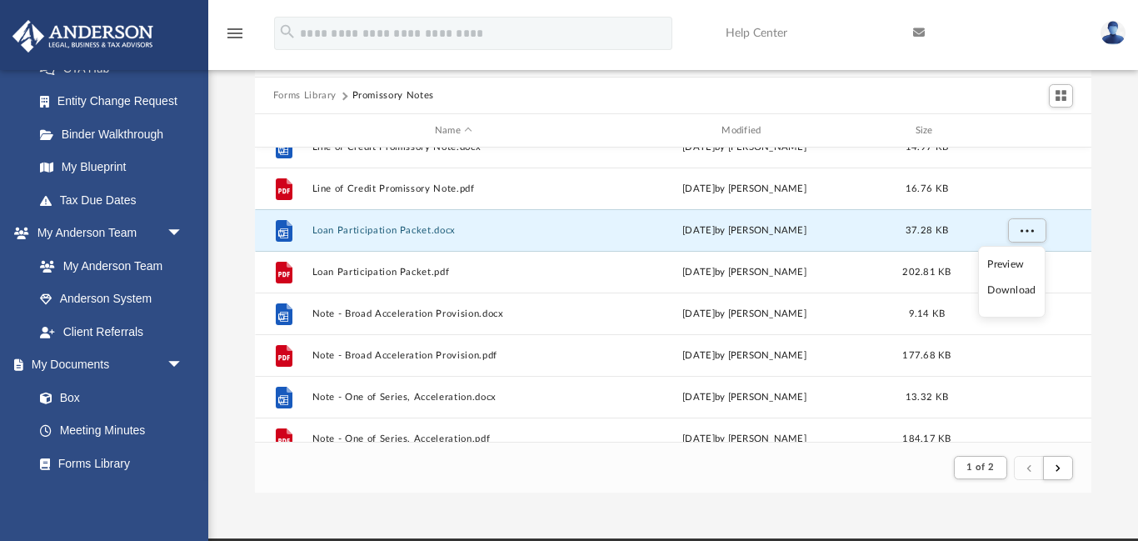
click at [1010, 286] on li "Download" at bounding box center [1011, 290] width 48 height 17
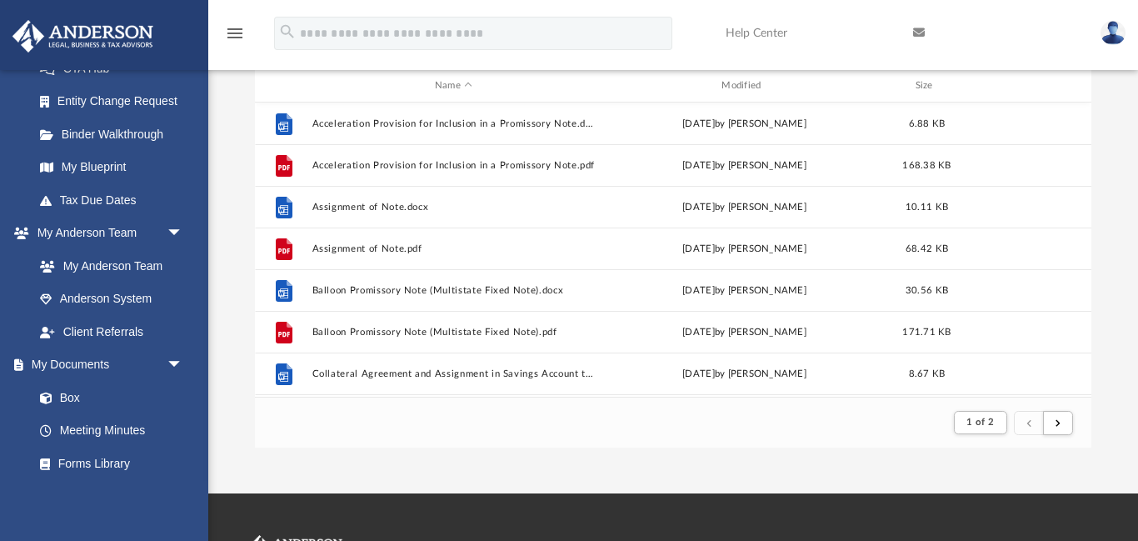
scroll to position [0, 0]
